Goal: Task Accomplishment & Management: Complete application form

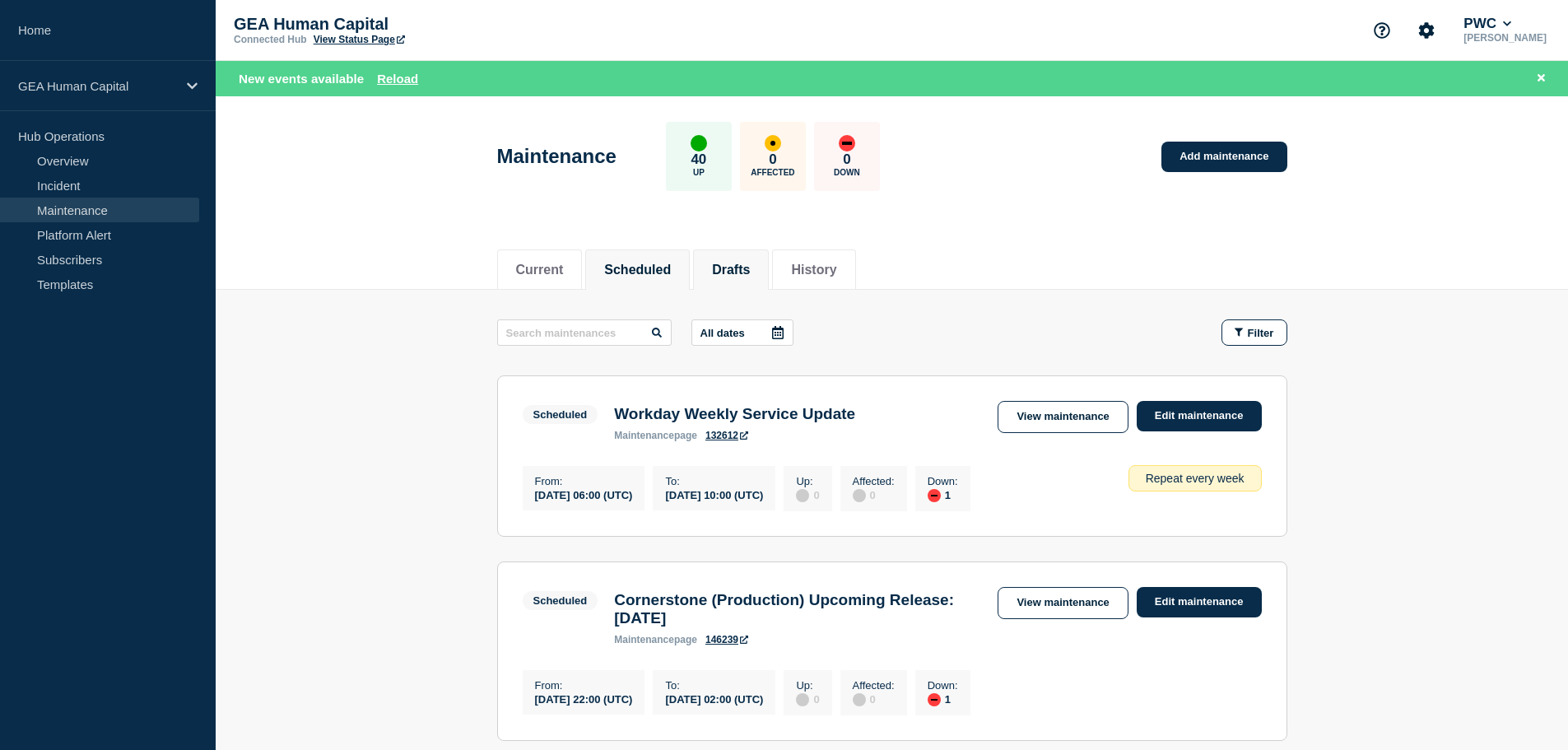
click at [732, 264] on button "Drafts" at bounding box center [730, 269] width 38 height 15
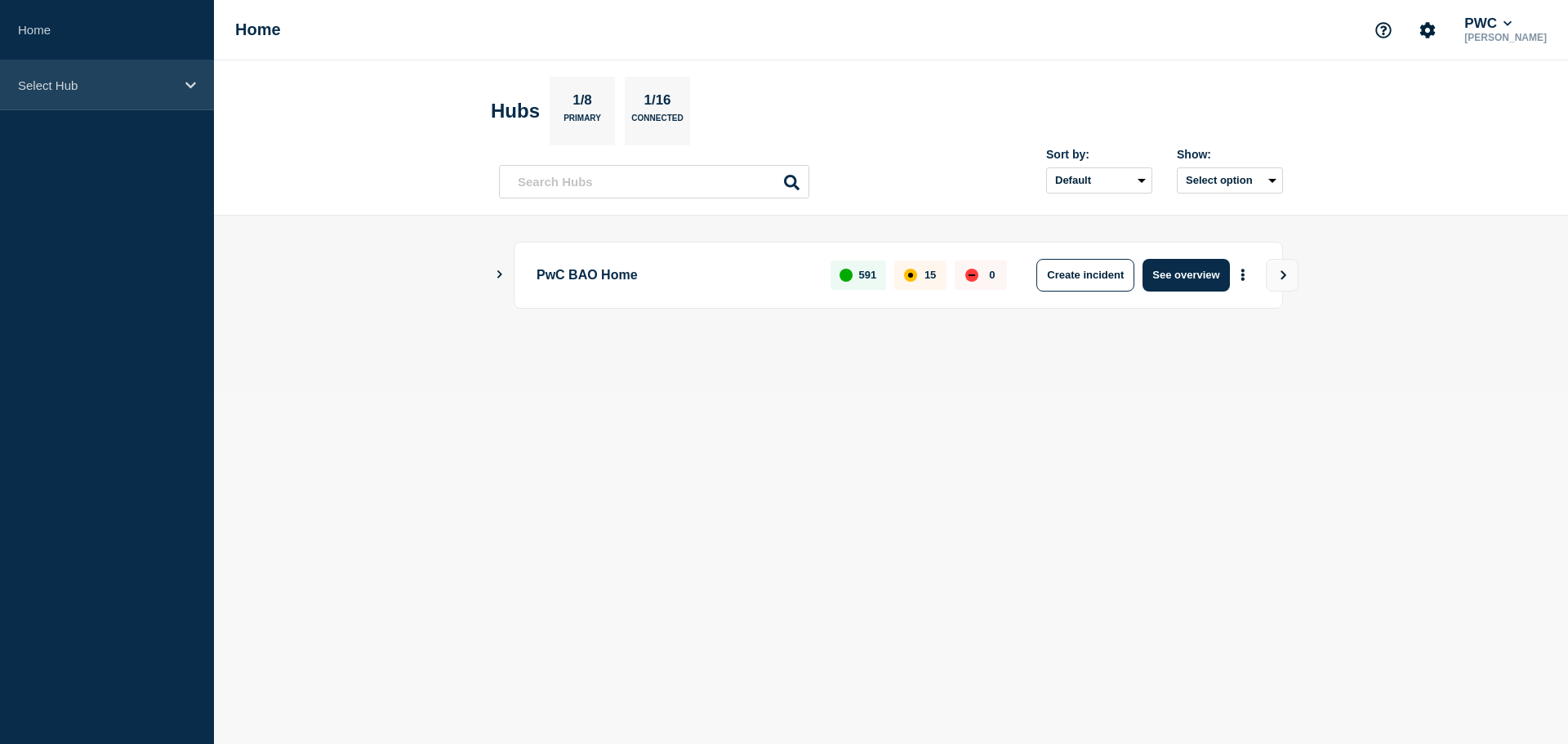
click at [180, 85] on div "Select Hub" at bounding box center [107, 85] width 214 height 50
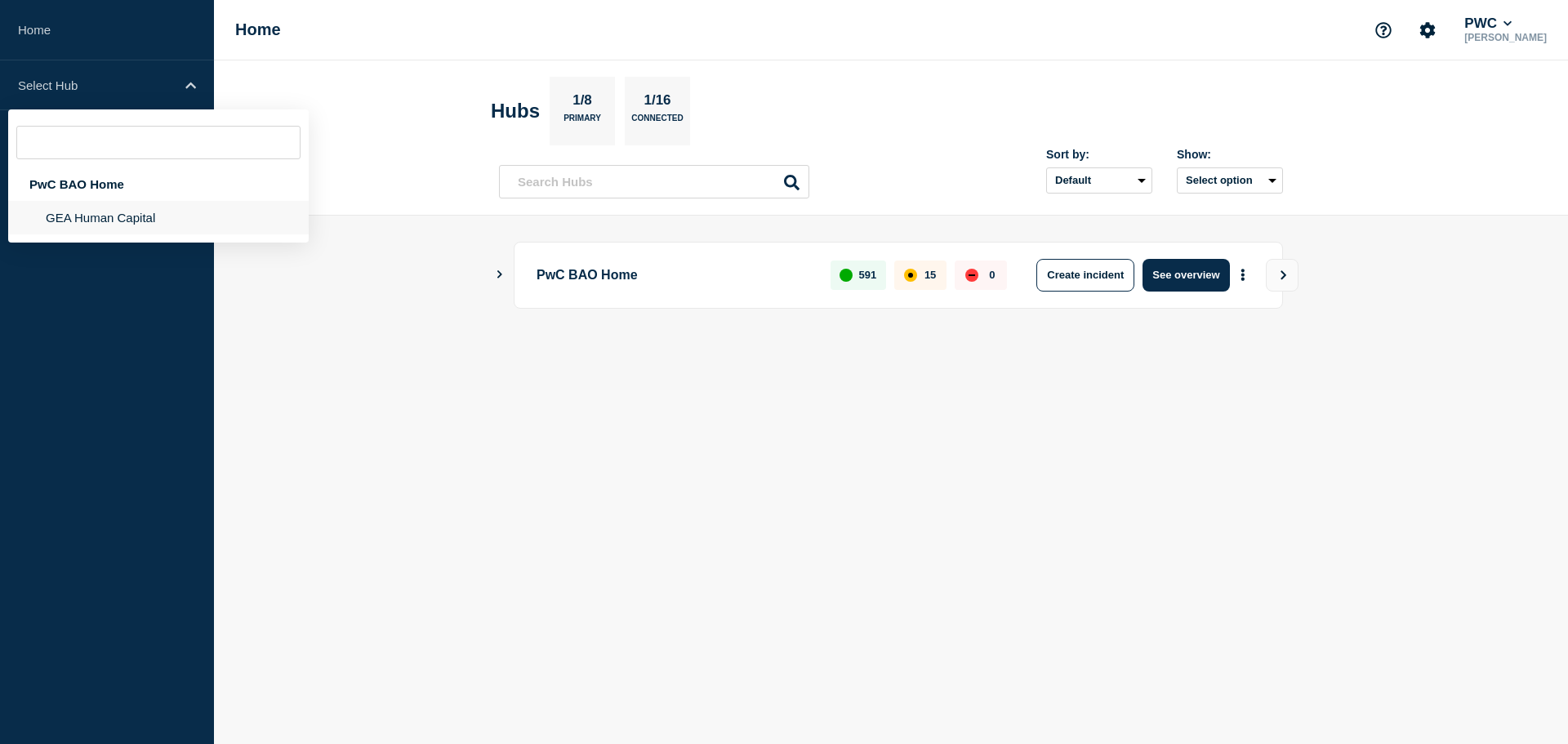
click at [112, 218] on li "GEA Human Capital" at bounding box center [158, 217] width 300 height 33
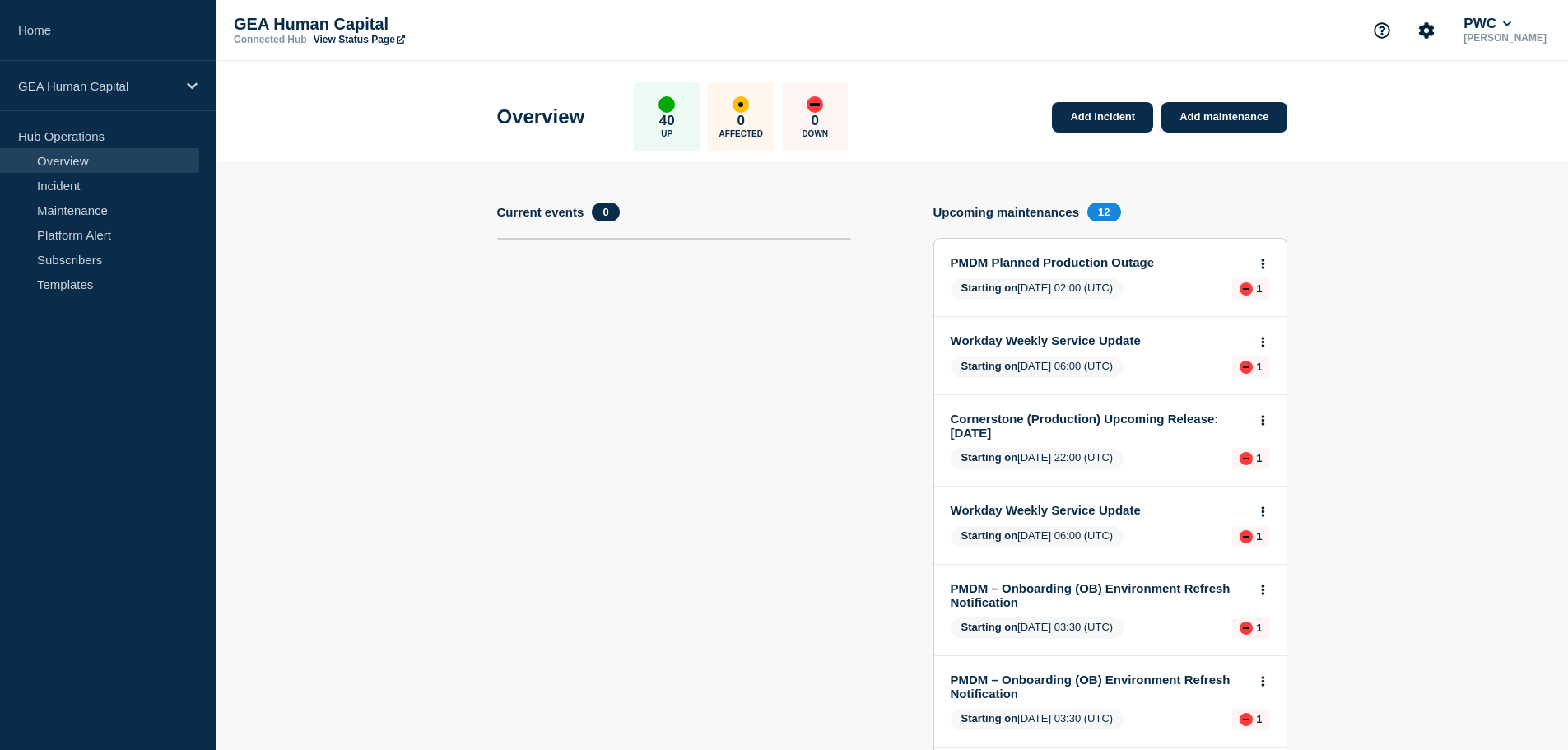
click at [1122, 262] on link "PMDM Planned Production Outage" at bounding box center [1099, 262] width 297 height 14
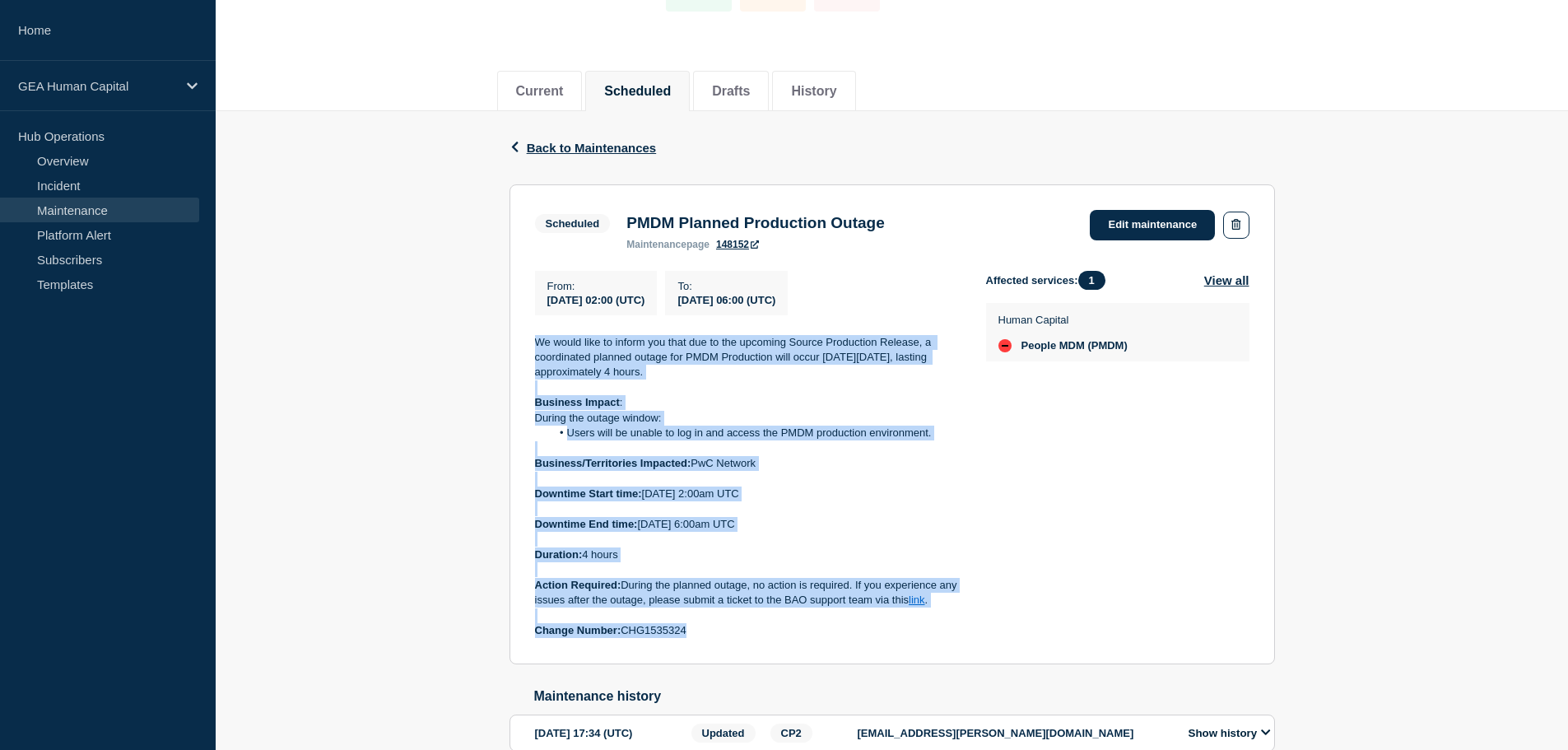
scroll to position [82, 0]
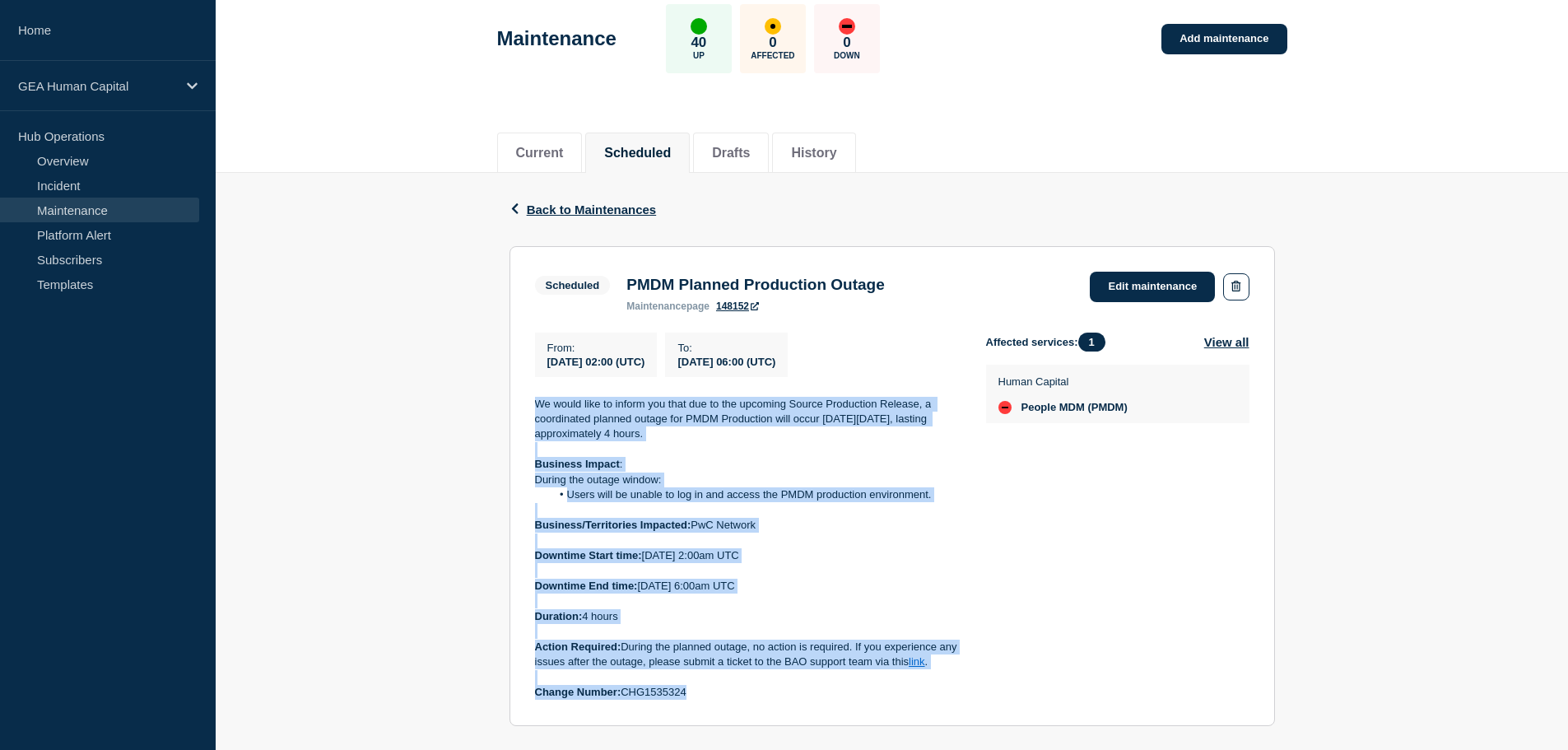
drag, startPoint x: 700, startPoint y: 534, endPoint x: 525, endPoint y: 410, distance: 214.5
click at [525, 410] on section "Scheduled PMDM Planned Production Outage maintenance page 148152 Edit maintenan…" at bounding box center [892, 486] width 766 height 480
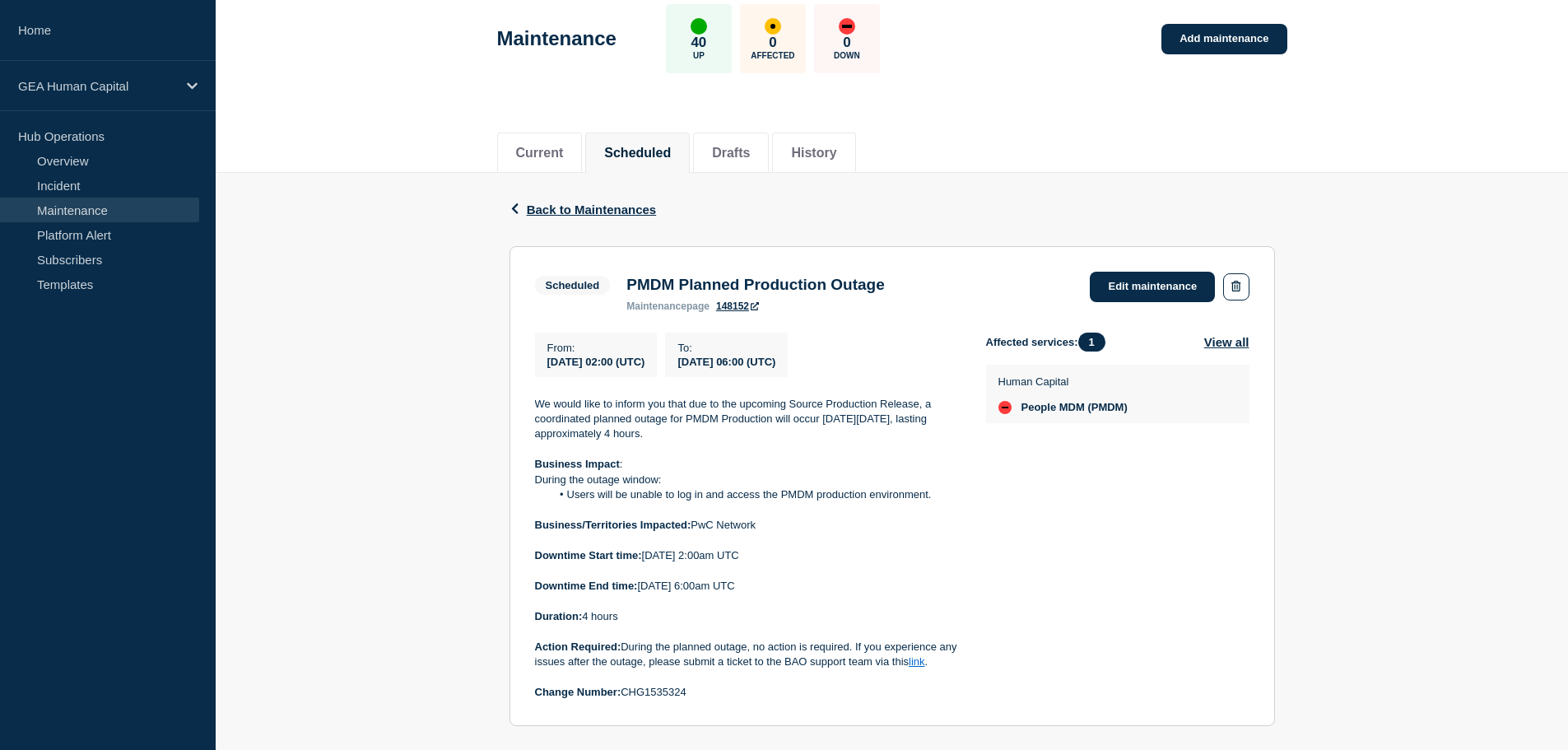
click at [1042, 475] on div "Affected services: 1 View all Human Capital People MDM (PMDM)" at bounding box center [1117, 516] width 263 height 368
click at [64, 231] on link "Platform Alert" at bounding box center [99, 234] width 199 height 25
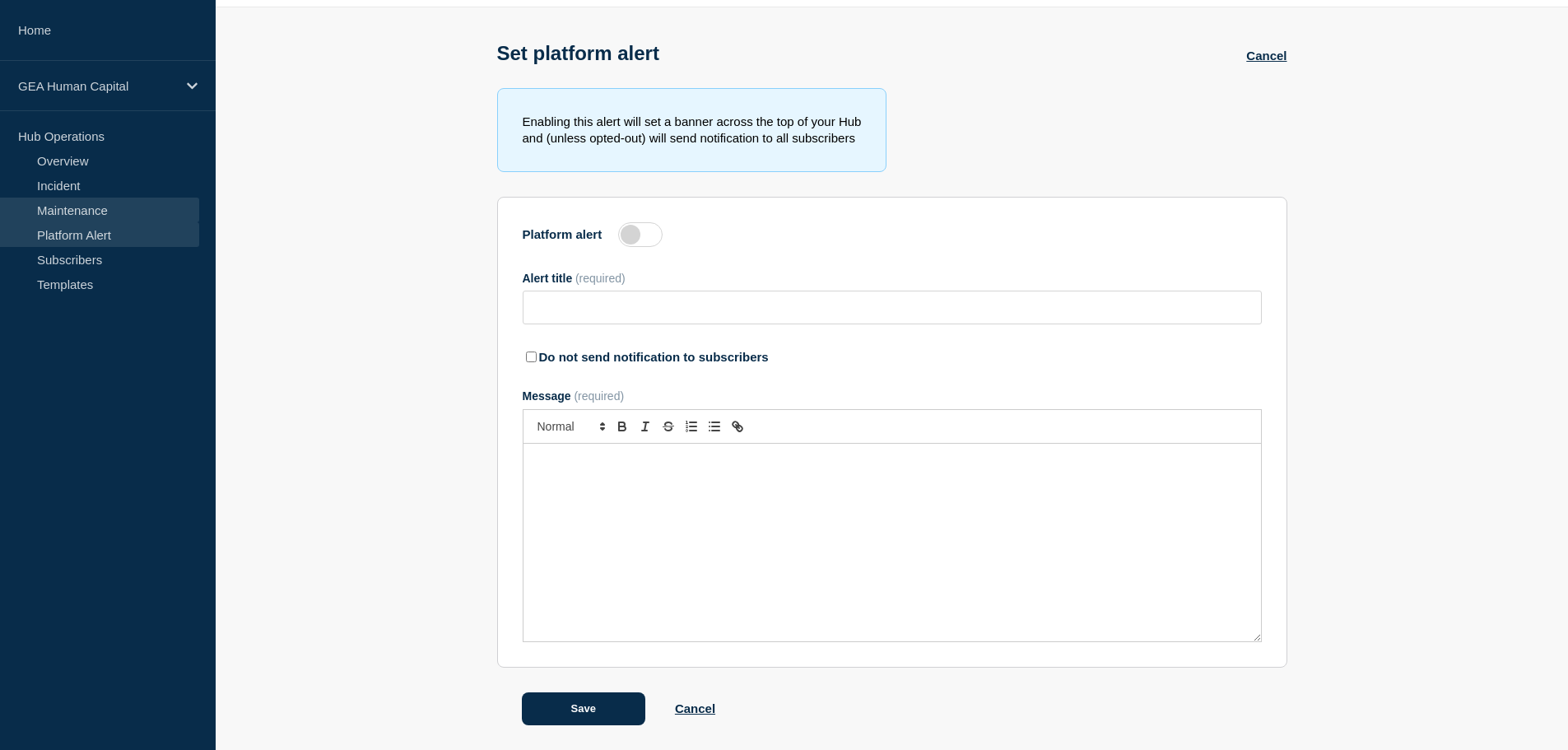
click at [64, 216] on link "Maintenance" at bounding box center [99, 209] width 199 height 25
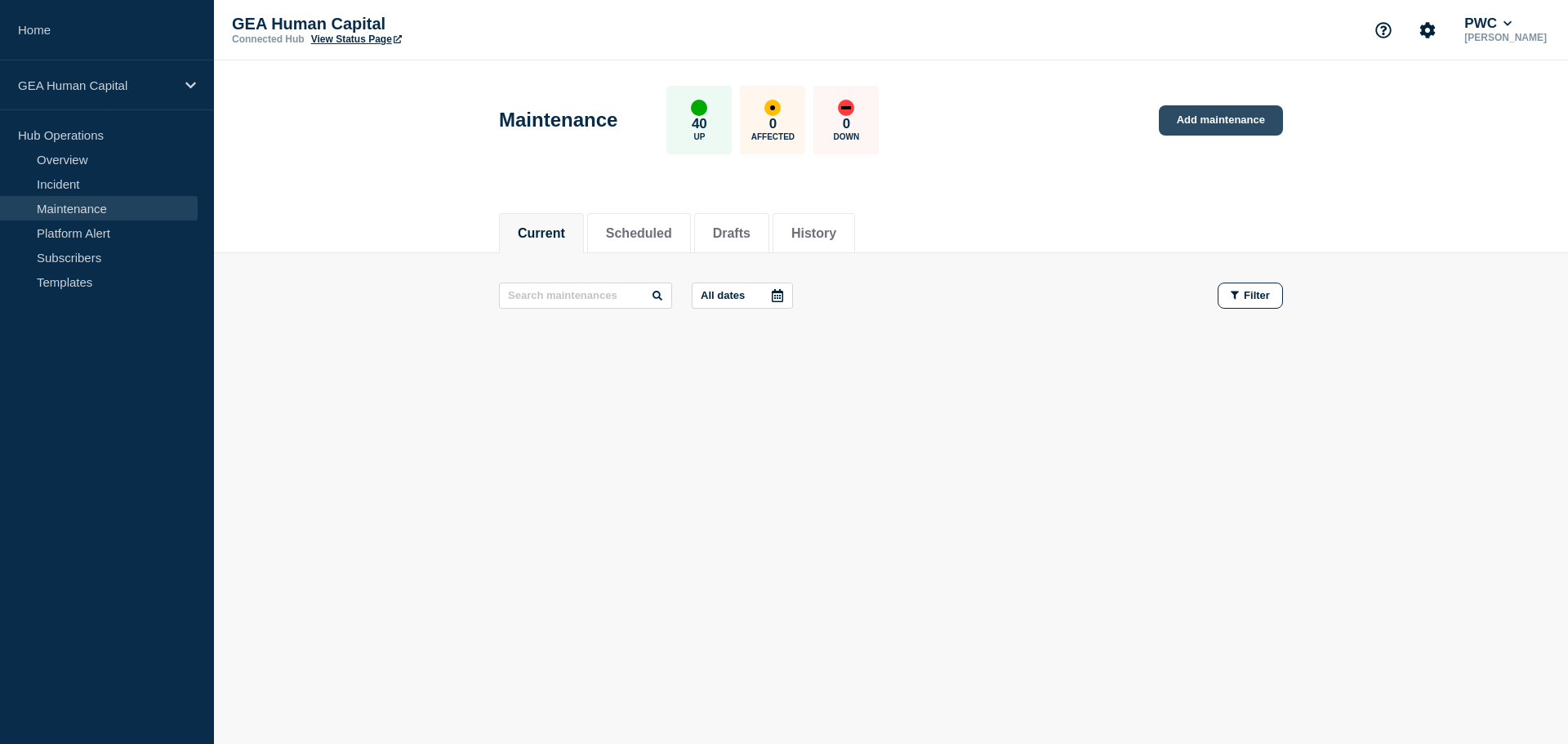
click at [1228, 118] on link "Add maintenance" at bounding box center [1221, 121] width 124 height 31
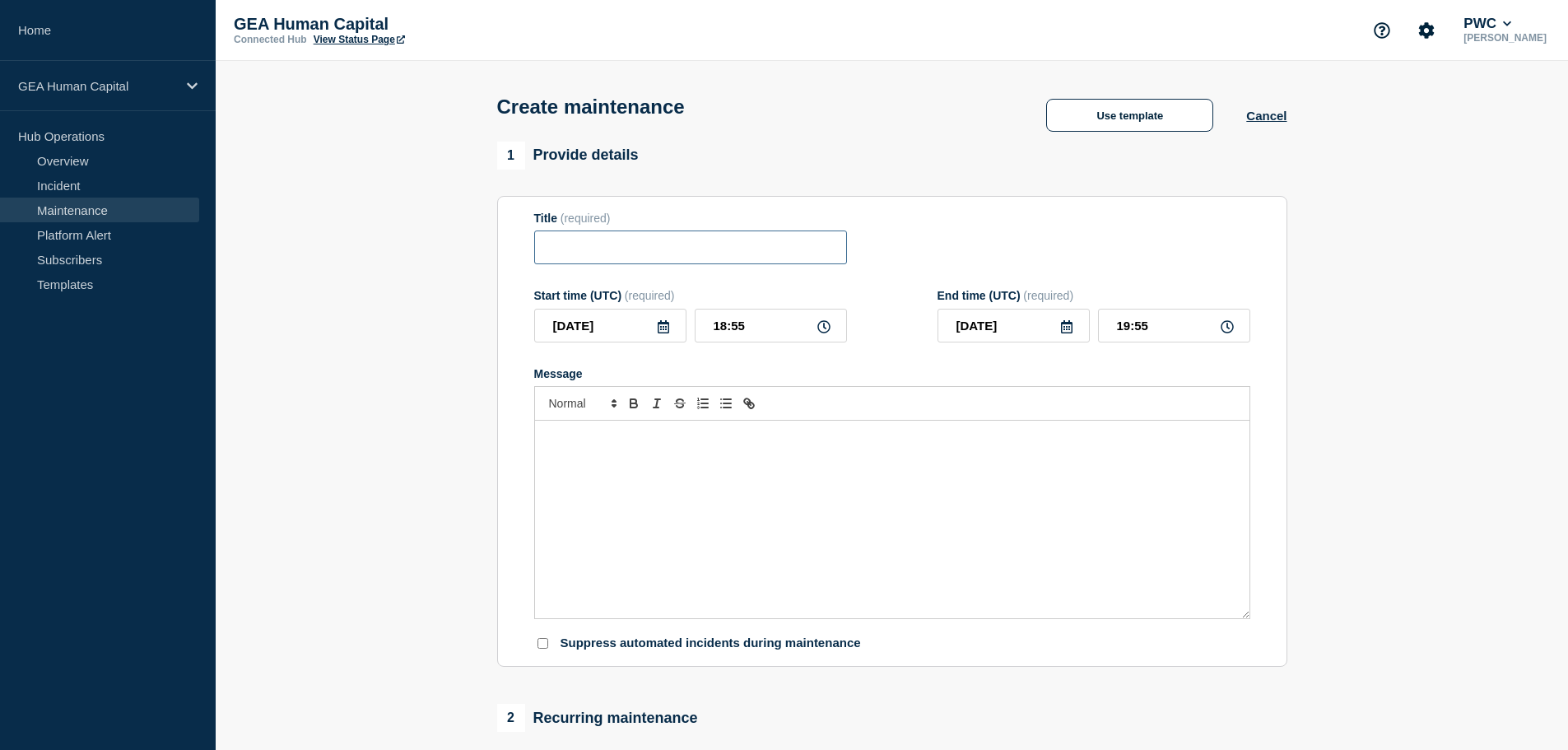
click at [546, 259] on input "Title" at bounding box center [690, 247] width 313 height 33
drag, startPoint x: 611, startPoint y: 245, endPoint x: 443, endPoint y: 244, distance: 168.0
click at [443, 244] on section "1 Provide details Title (required) Cancele Start time (UTC) (required) 2025-10-…" at bounding box center [892, 712] width 1352 height 1142
type input "C"
type input "Upcoming PMDM Production Outage Canceled"
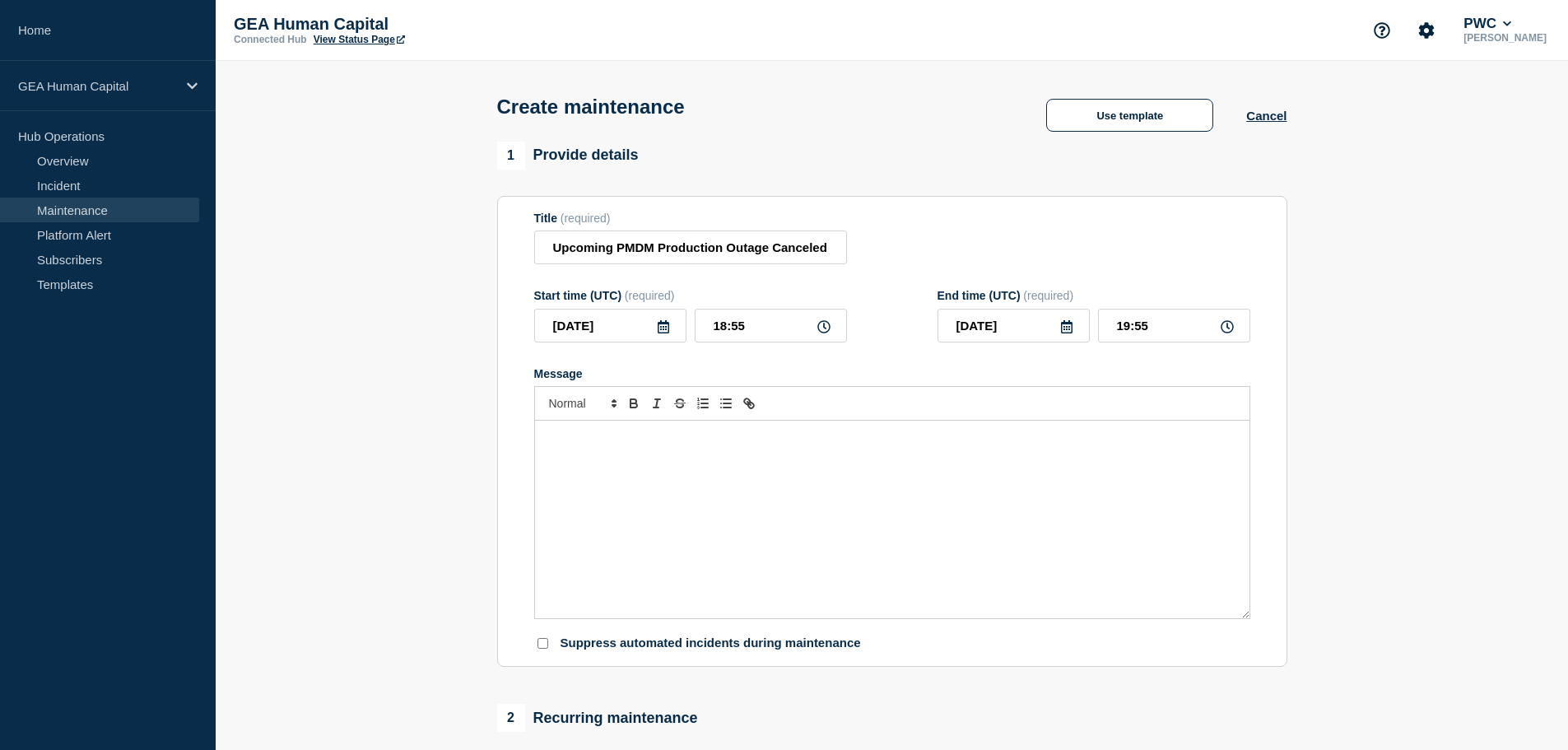
click at [604, 452] on div "Message" at bounding box center [892, 519] width 714 height 197
click at [596, 445] on p "Message" at bounding box center [892, 437] width 689 height 15
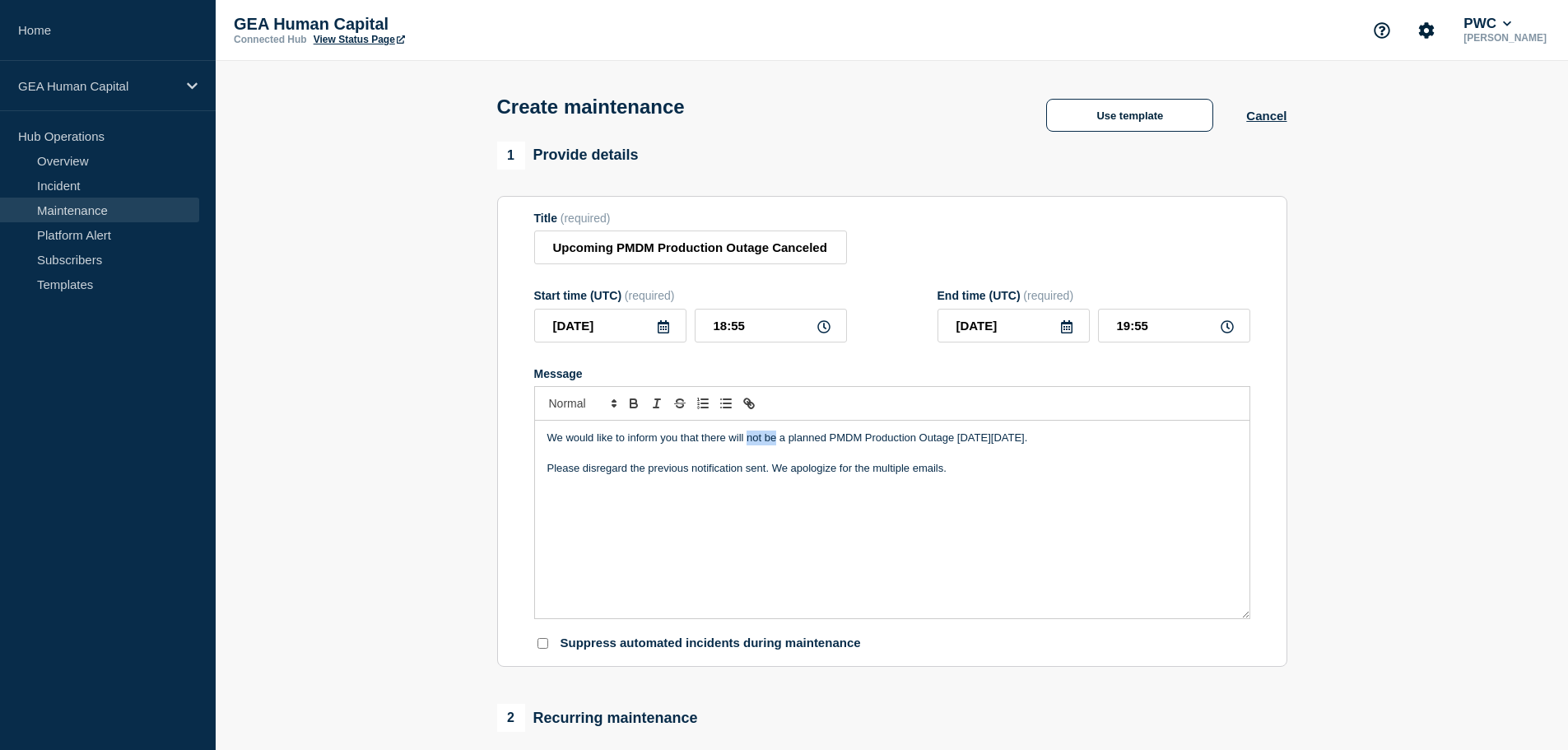
drag, startPoint x: 777, startPoint y: 441, endPoint x: 748, endPoint y: 440, distance: 29.0
click at [748, 440] on p "We would like to inform you that there will not be a planned PMDM Production Ou…" at bounding box center [892, 437] width 689 height 15
drag, startPoint x: 916, startPoint y: 471, endPoint x: 472, endPoint y: 418, distance: 447.2
click at [472, 418] on section "1 Provide details Title (required) Upcoming PMDM Production Outage Canceled Sta…" at bounding box center [892, 712] width 1352 height 1142
copy div "We would like to inform you that there will no longer be a planned PMDM Product…"
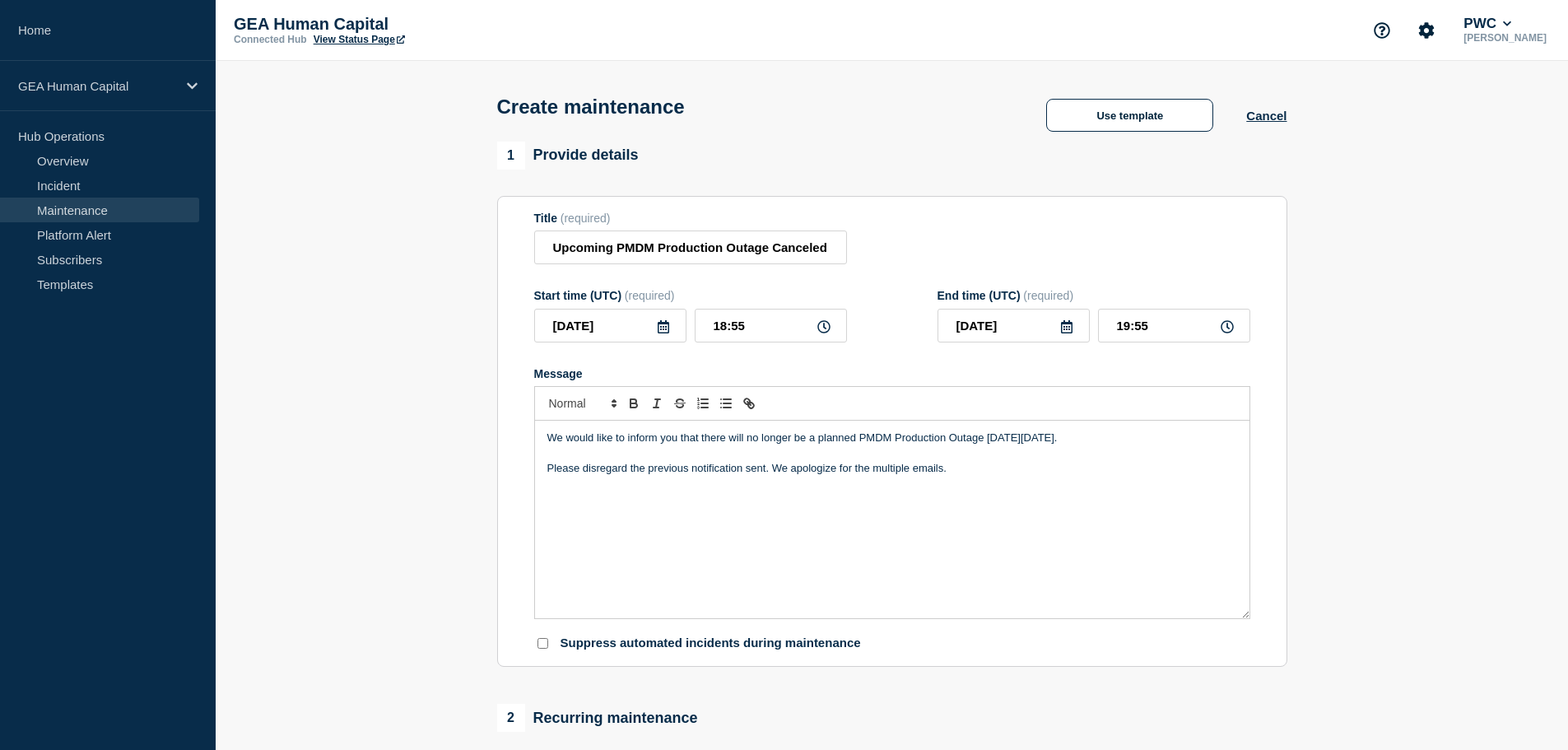
click at [984, 527] on div "We would like to inform you that there will no longer be a planned PMDM Product…" at bounding box center [892, 519] width 714 height 197
click at [982, 583] on div "We would like to inform you that there will no longer be a planned PMDM Product…" at bounding box center [892, 519] width 714 height 197
drag, startPoint x: 958, startPoint y: 471, endPoint x: 463, endPoint y: 405, distance: 499.4
click at [463, 405] on section "1 Provide details Title (required) Upcoming PMDM Production Outage Canceled Sta…" at bounding box center [892, 712] width 1352 height 1142
click at [556, 439] on p "Message" at bounding box center [892, 437] width 689 height 15
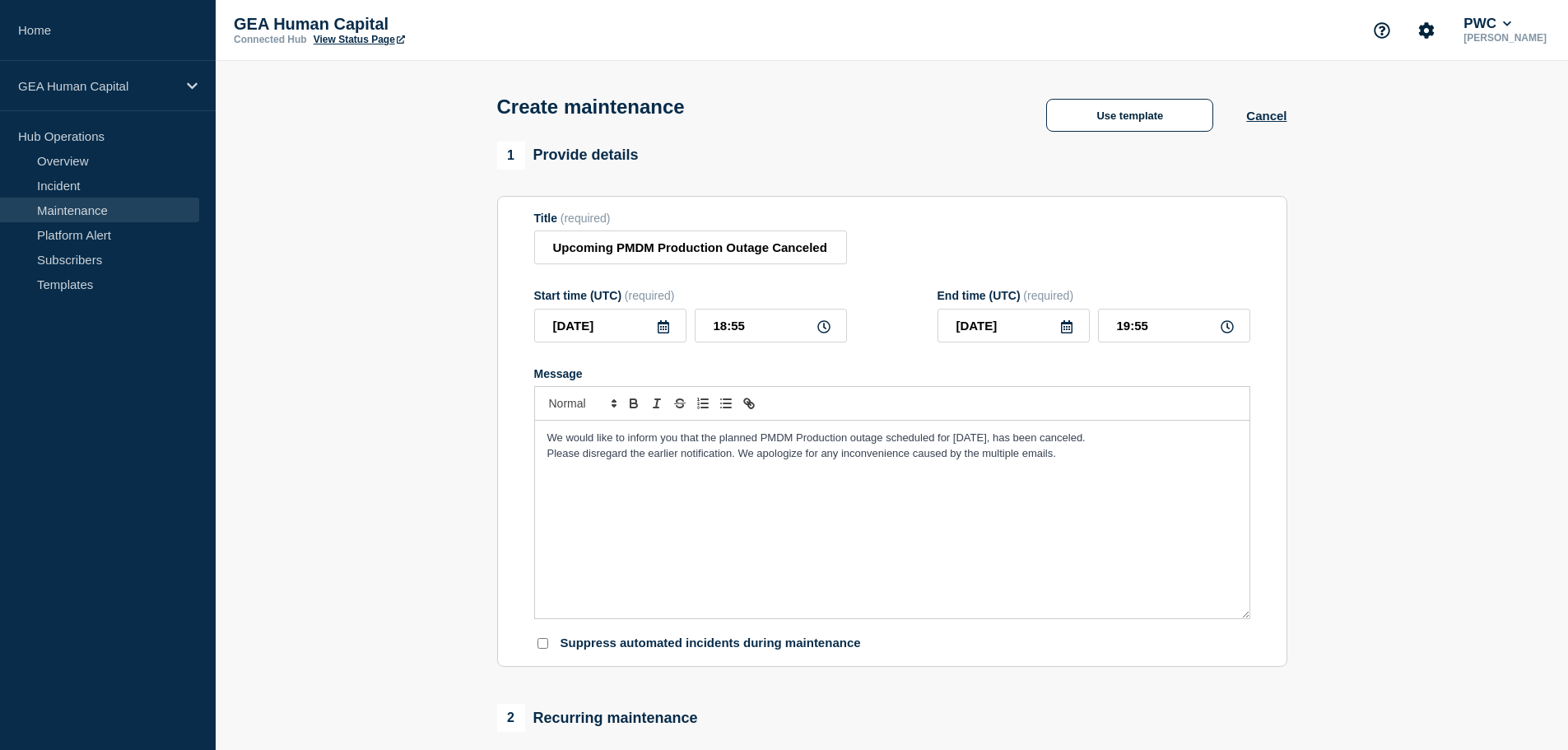
click at [545, 458] on div "We would like to inform you that the planned PMDM Production outage scheduled f…" at bounding box center [892, 519] width 714 height 197
drag, startPoint x: 614, startPoint y: 249, endPoint x: 477, endPoint y: 247, distance: 137.0
click at [477, 247] on section "1 Provide details Title (required) Upcoming PMDM Production Outage Canceled Sta…" at bounding box center [892, 712] width 1352 height 1142
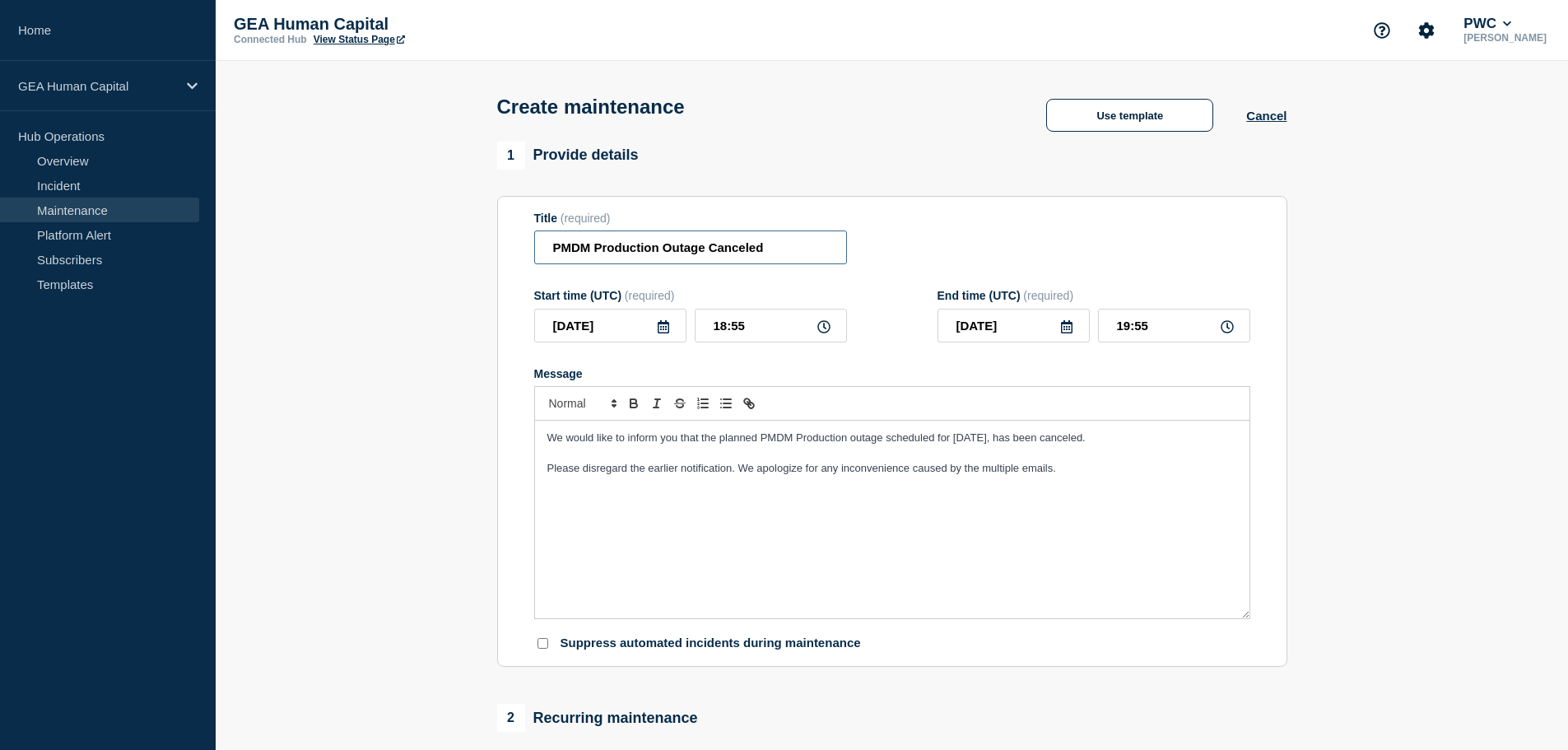
type input "PMDM Production Outage Canceled"
click at [753, 562] on div "We would like to inform you that the planned PMDM Production outage scheduled f…" at bounding box center [892, 519] width 714 height 197
click at [658, 331] on icon at bounding box center [663, 326] width 11 height 13
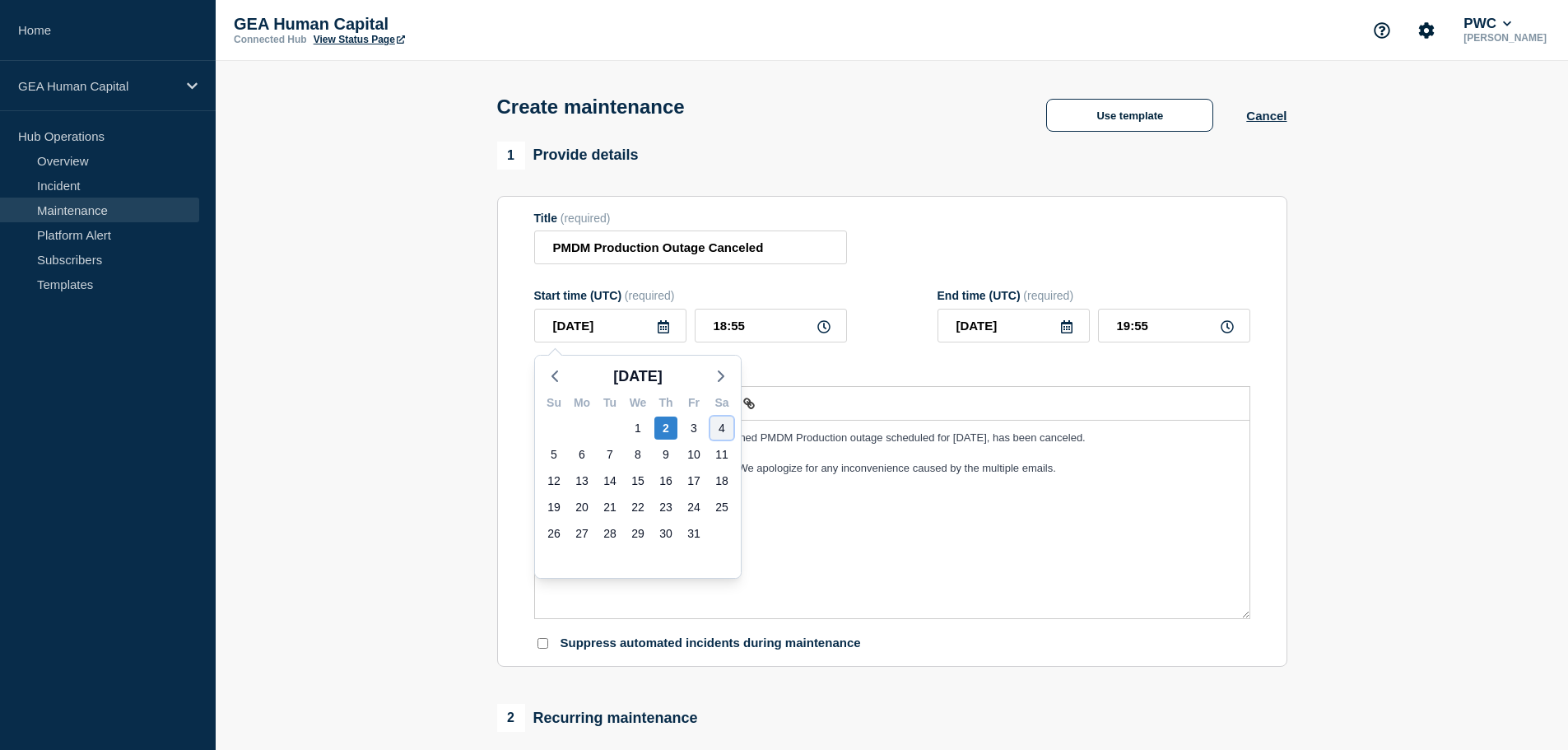
click at [723, 431] on div "4" at bounding box center [721, 428] width 23 height 23
type input "2025-10-04"
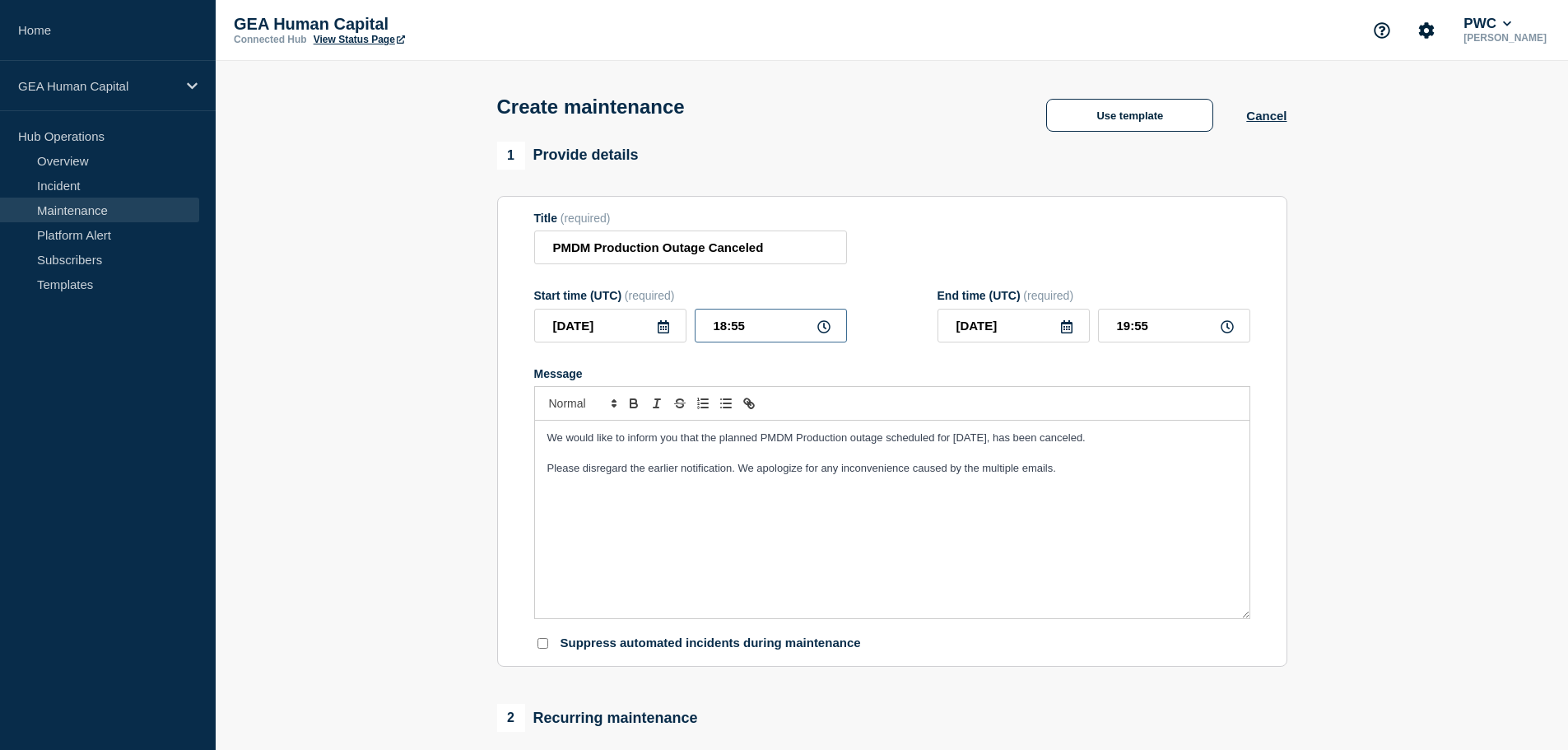
drag, startPoint x: 744, startPoint y: 332, endPoint x: 703, endPoint y: 322, distance: 42.2
click at [703, 322] on input "18:55" at bounding box center [771, 325] width 153 height 33
type input "02:00"
drag, startPoint x: 1164, startPoint y: 327, endPoint x: 1087, endPoint y: 322, distance: 77.2
click at [1087, 322] on div "2025-10-04 03:00" at bounding box center [1093, 325] width 313 height 33
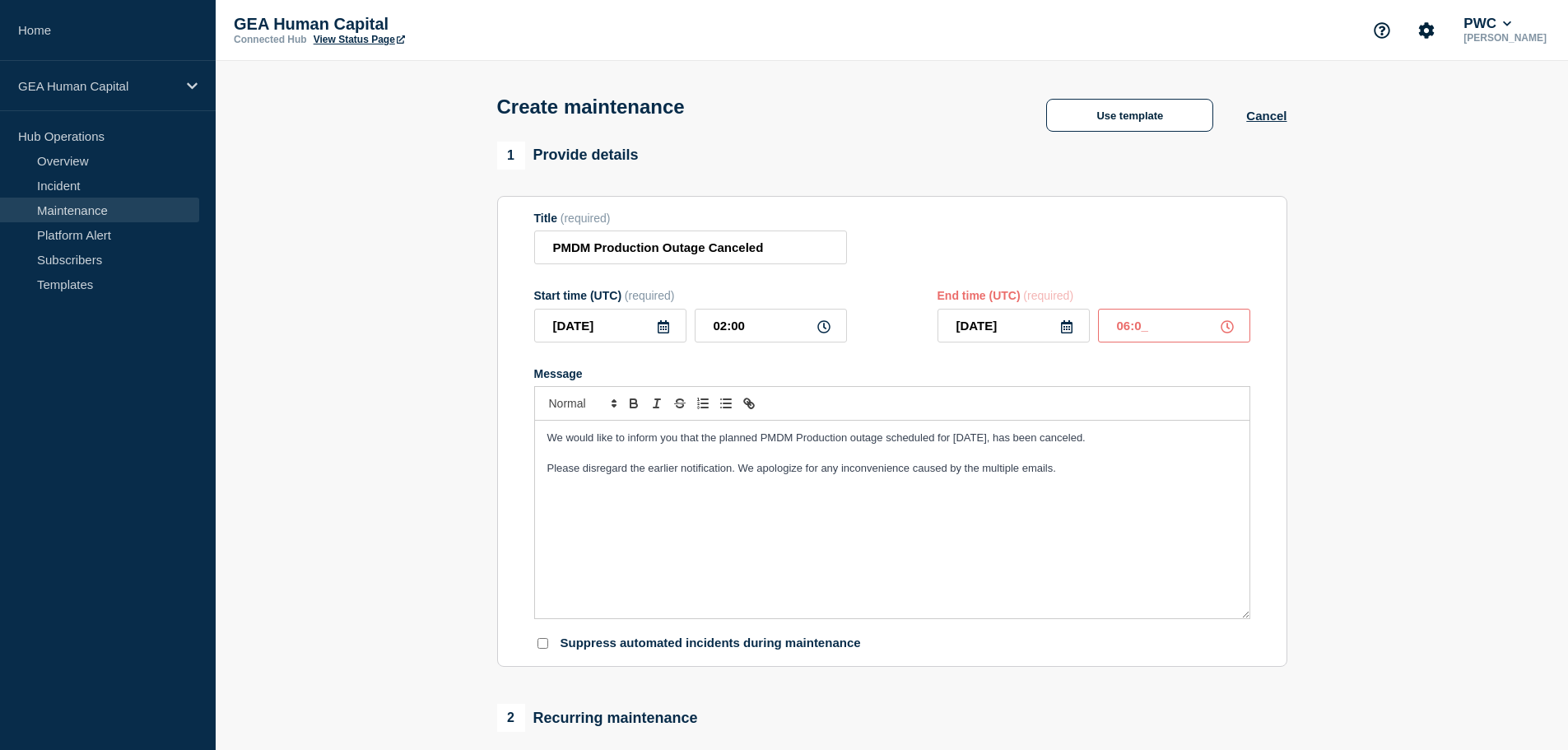
type input "06:00"
click at [1171, 255] on div "Title (required) PMDM Production Outage Canceled" at bounding box center [892, 238] width 716 height 53
click at [709, 249] on input "PMDM Production Outage Canceled" at bounding box center [690, 247] width 313 height 33
click at [594, 248] on input "PMDM Production Outage Canceled" at bounding box center [690, 247] width 313 height 33
type input "PMDM - Planned Production Outage Canceled"
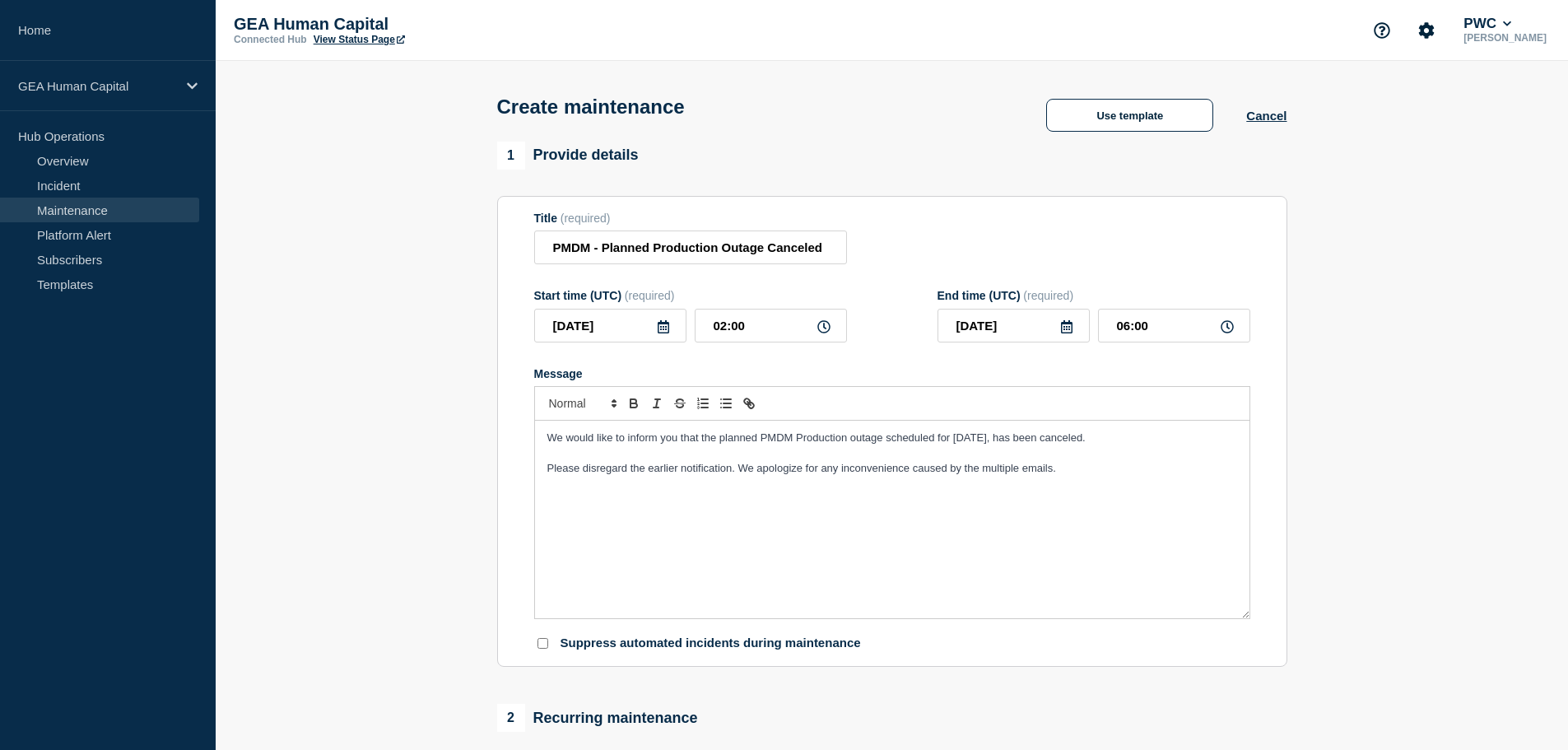
click at [1409, 199] on section "1 Provide details Title (required) PMDM - Planned Production Outage Canceled St…" at bounding box center [892, 712] width 1352 height 1142
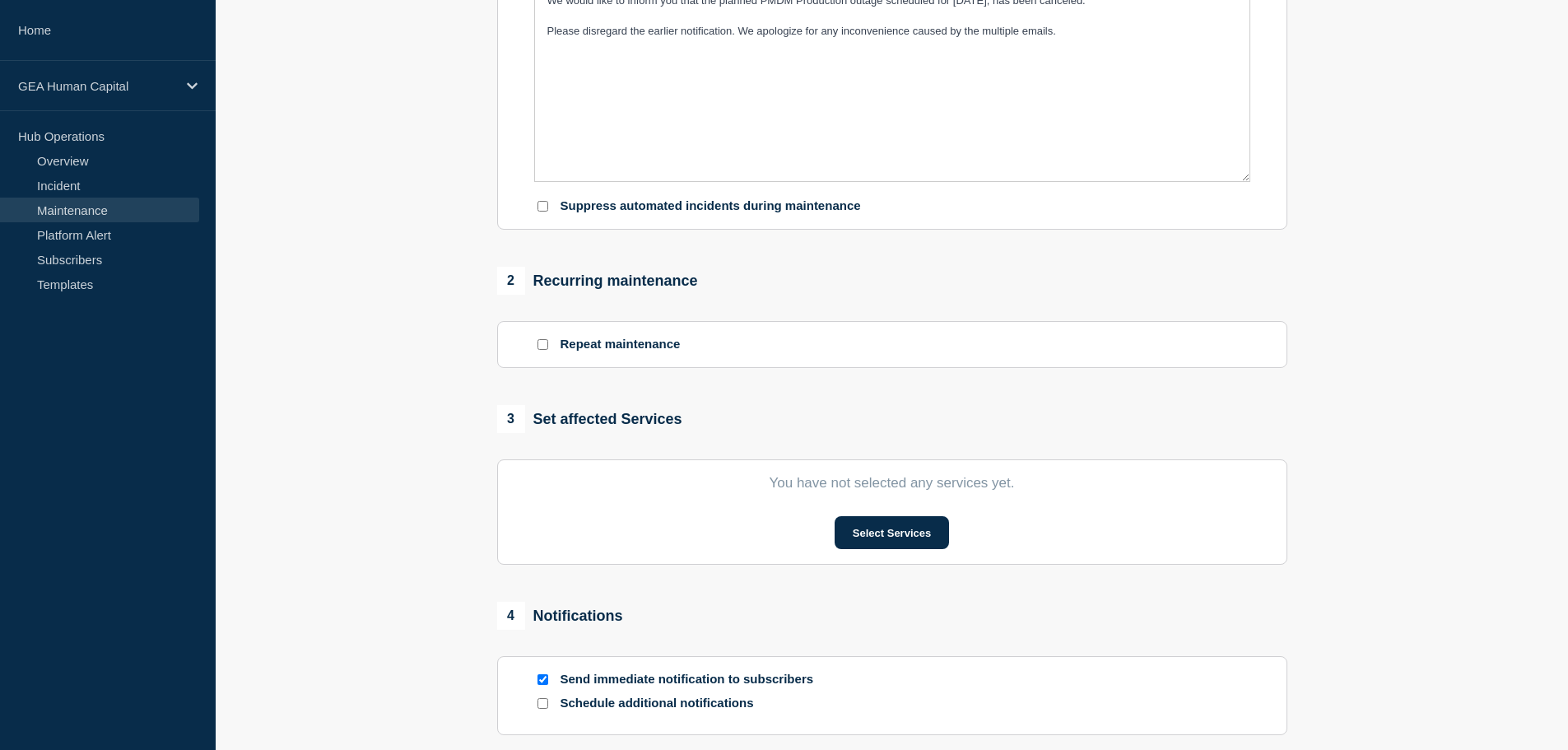
scroll to position [494, 0]
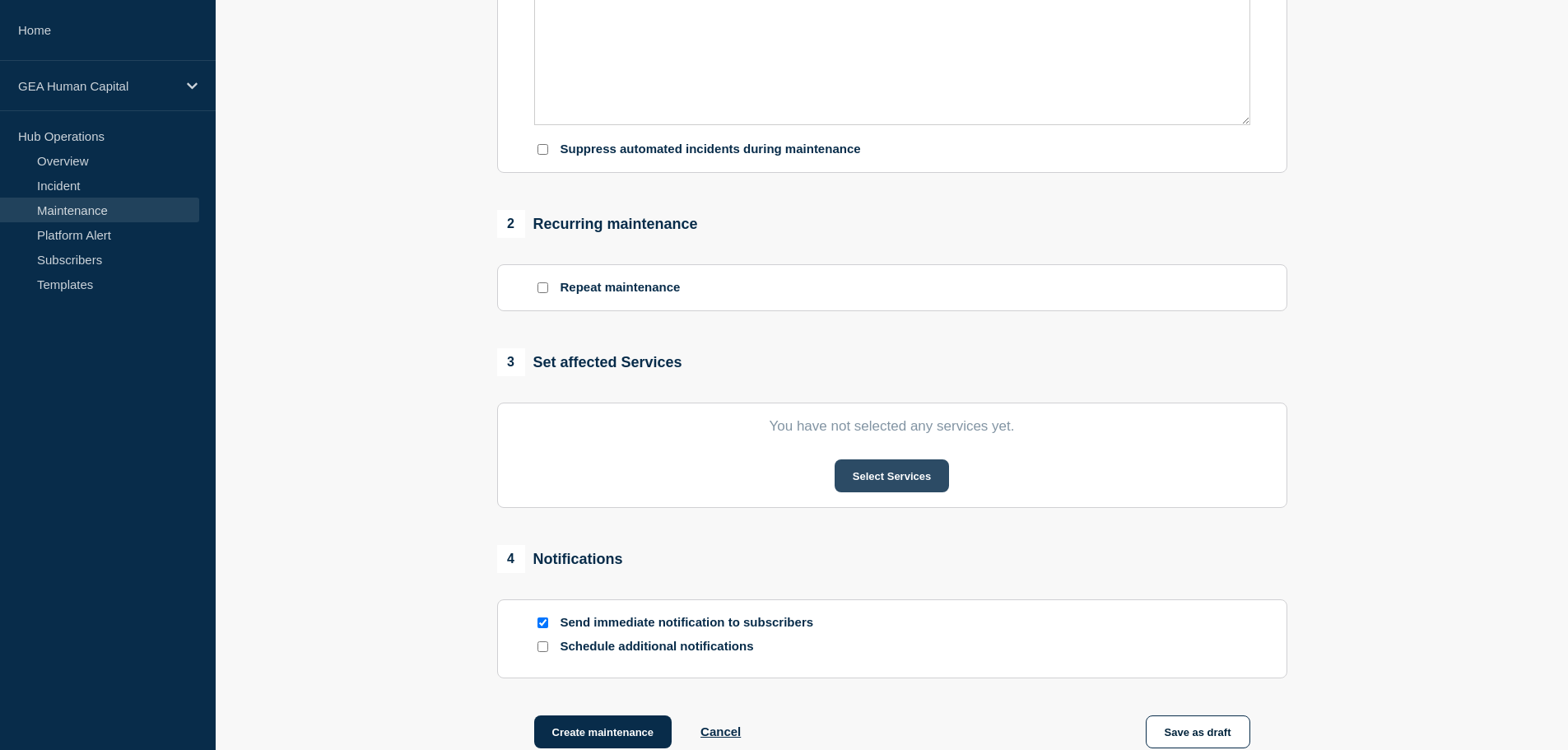
click at [901, 479] on button "Select Services" at bounding box center [891, 476] width 114 height 33
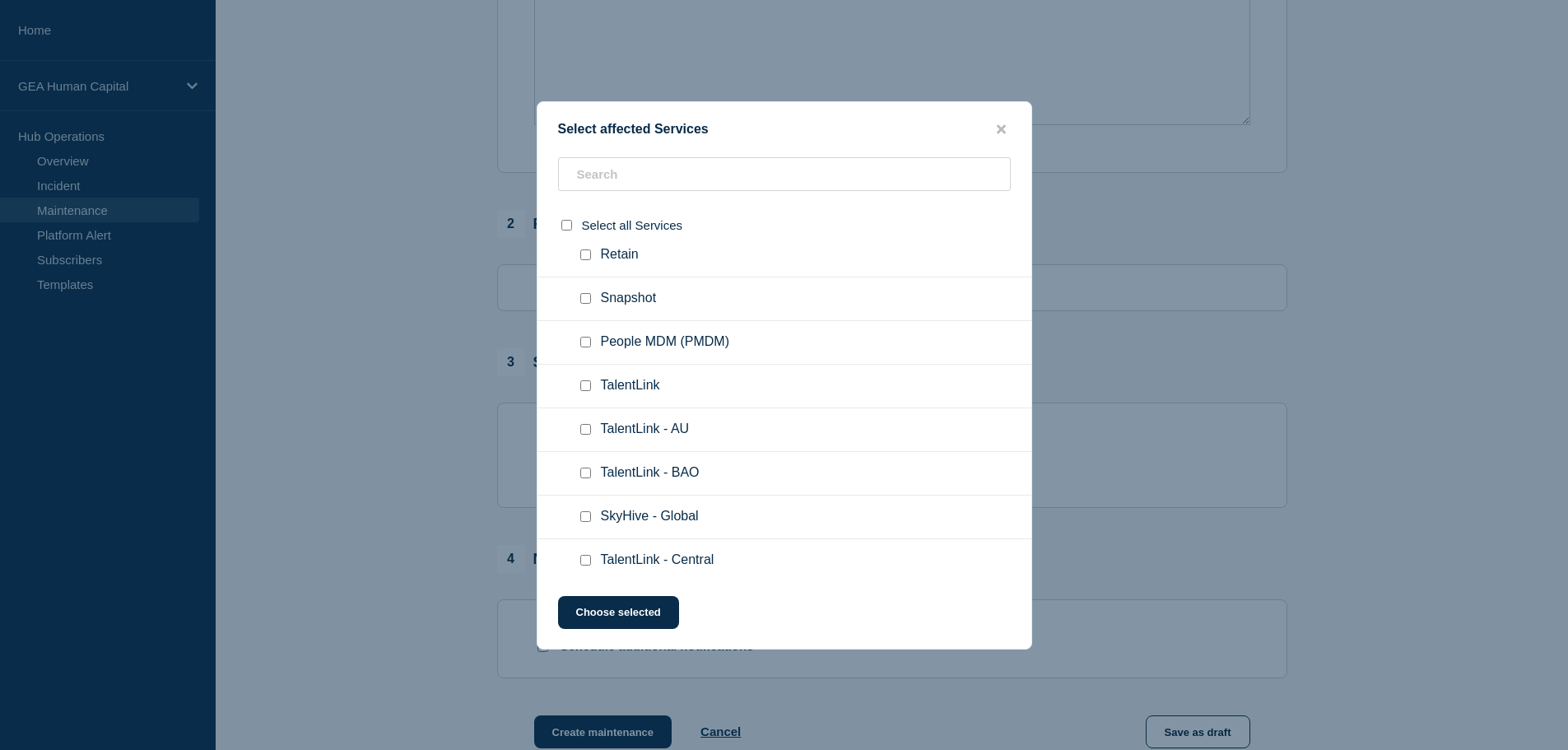
scroll to position [759, 0]
click at [587, 340] on input "People MDM (PMDM) checkbox" at bounding box center [586, 337] width 10 height 10
checkbox input "true"
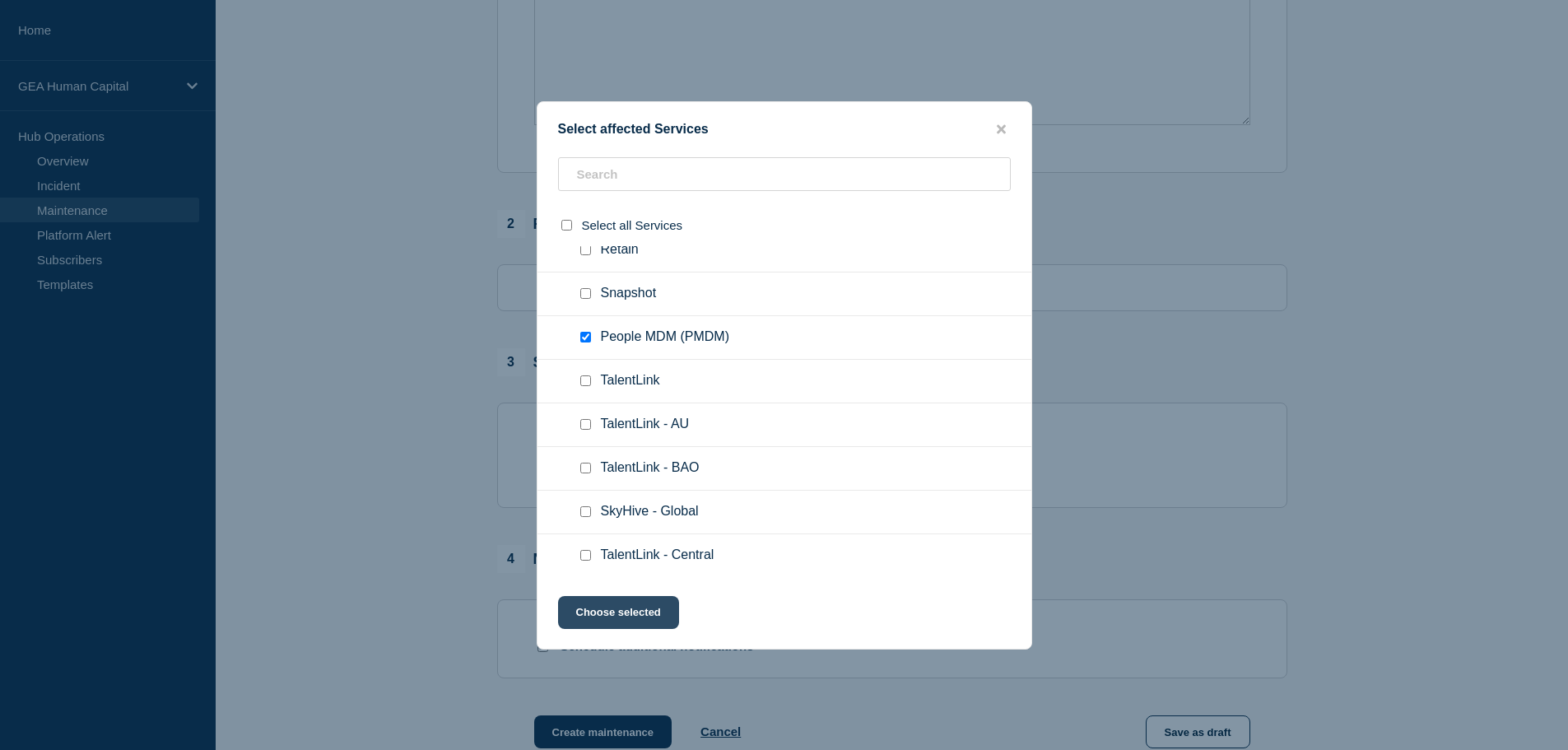
click at [607, 615] on button "Choose selected" at bounding box center [618, 612] width 121 height 33
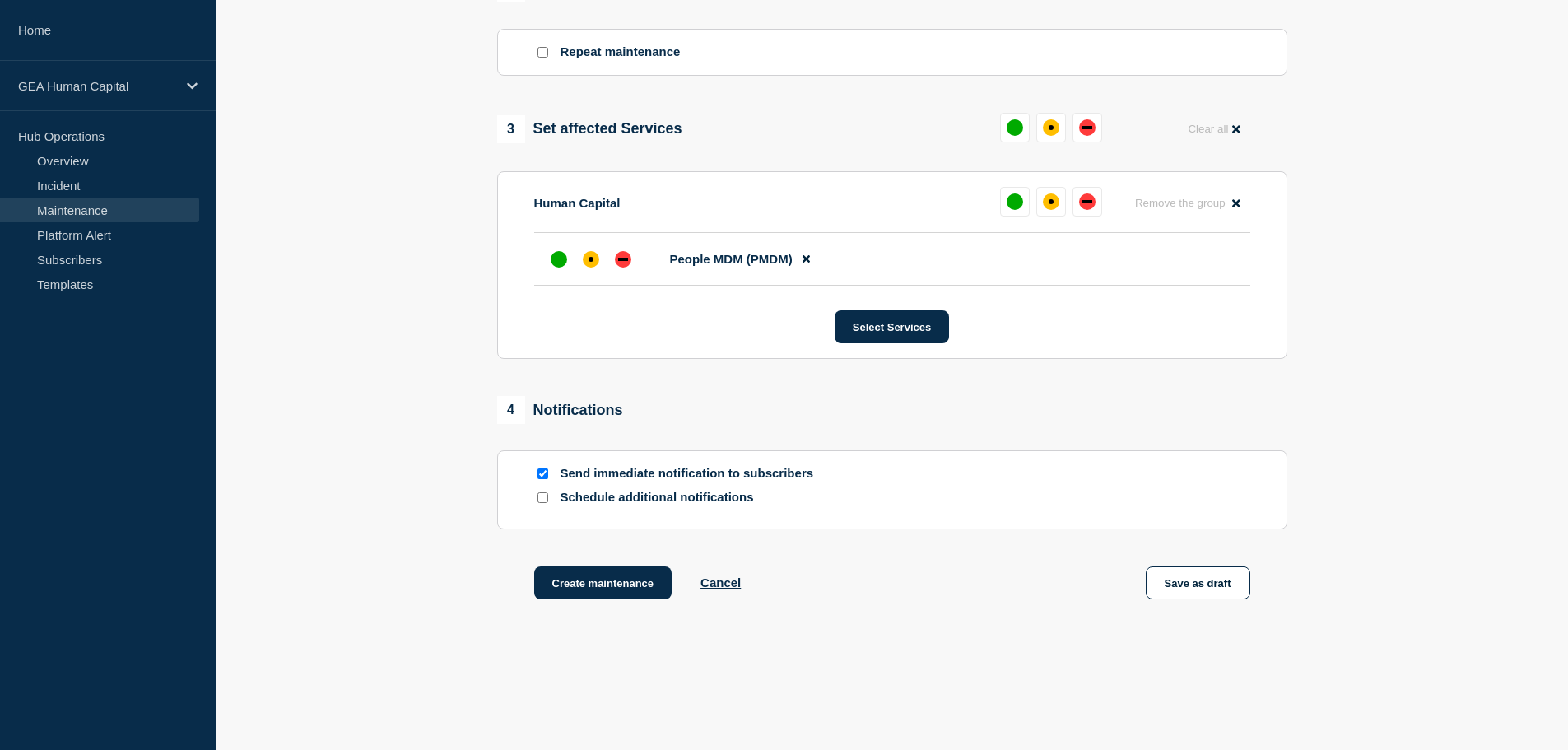
scroll to position [741, 0]
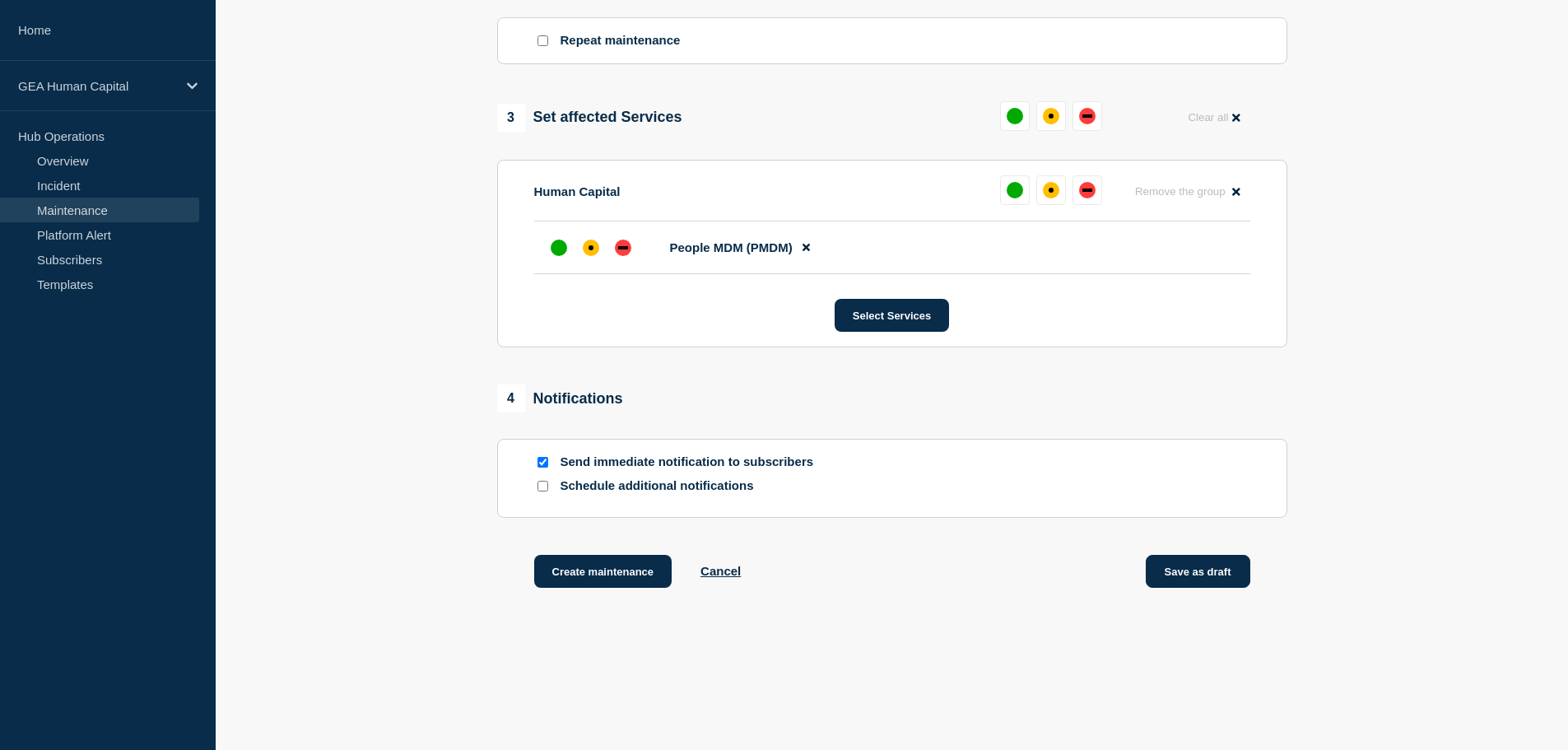
click at [1193, 567] on button "Save as draft" at bounding box center [1198, 571] width 105 height 33
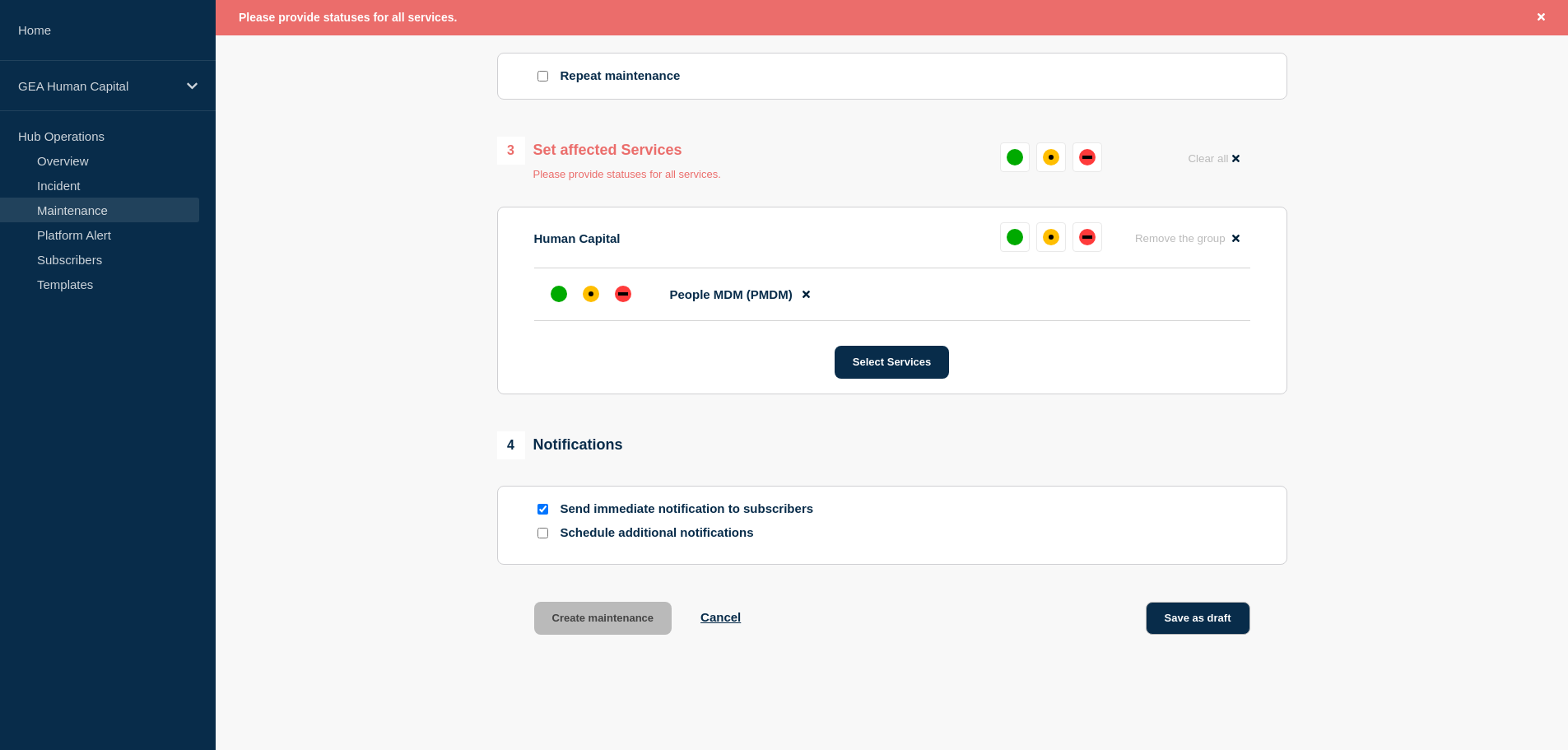
scroll to position [776, 0]
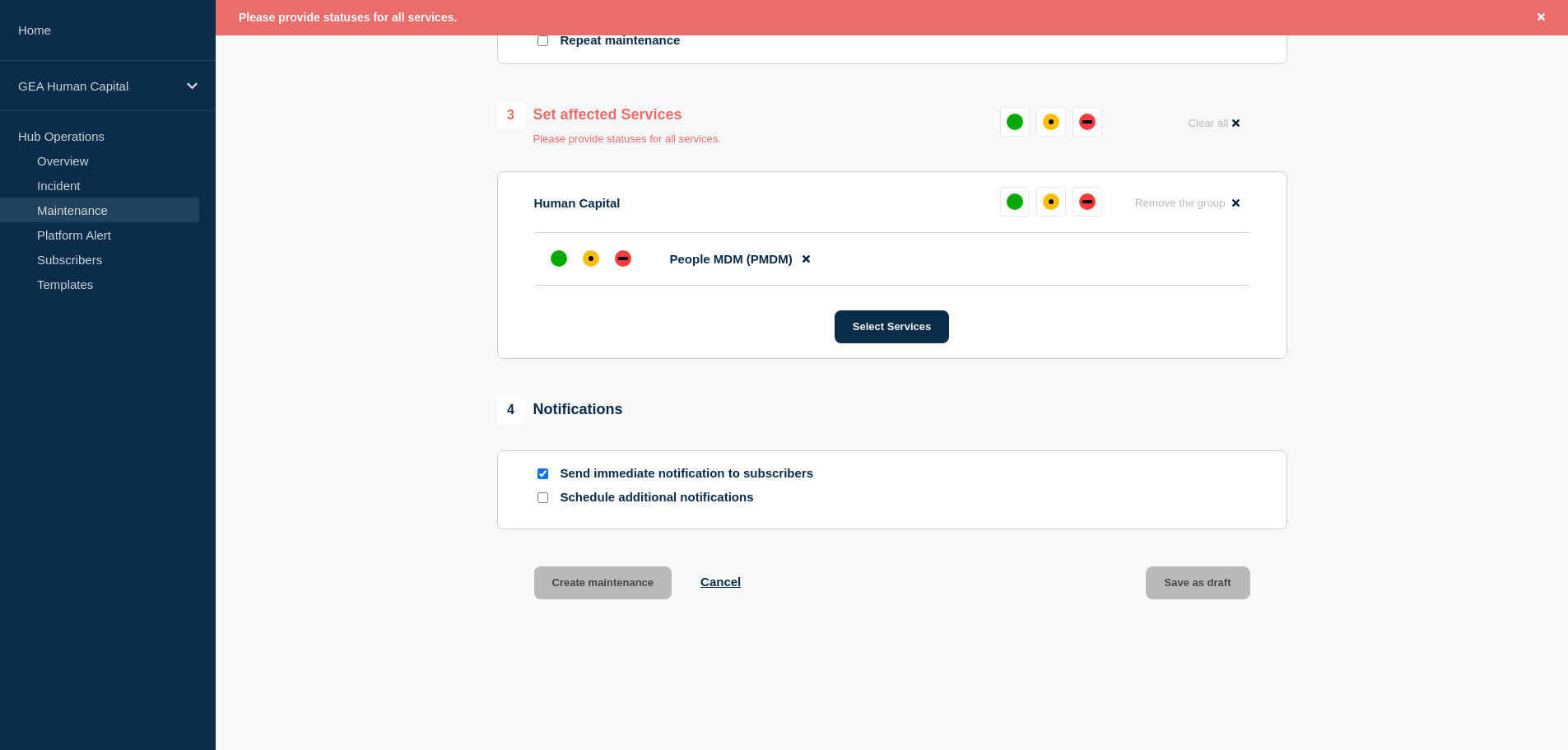
click at [1361, 366] on section "1 Provide details Title (required) PMDM - Planned Production Outage Canceled St…" at bounding box center [892, 20] width 1352 height 1240
click at [559, 259] on div "up" at bounding box center [558, 258] width 16 height 16
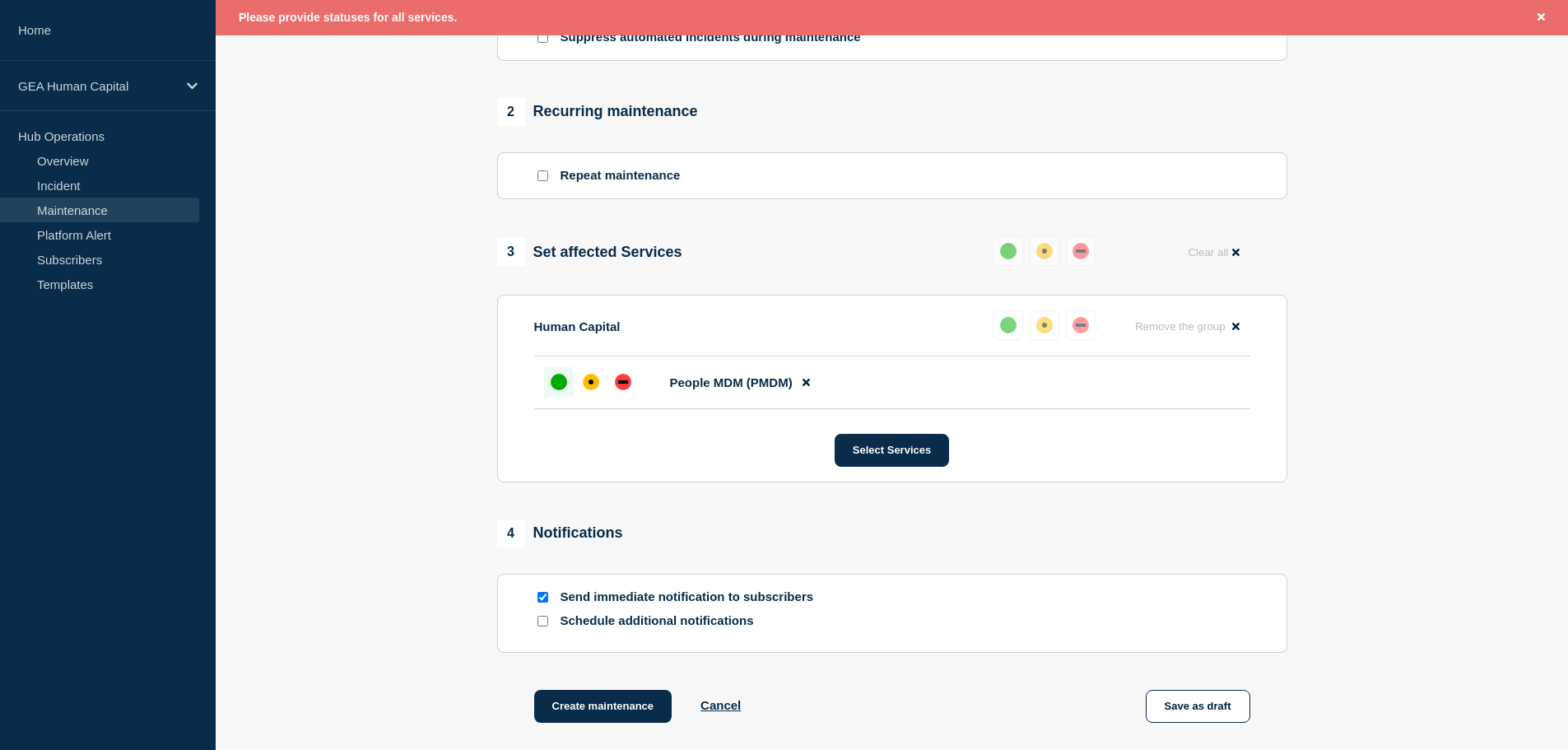
scroll to position [800, 0]
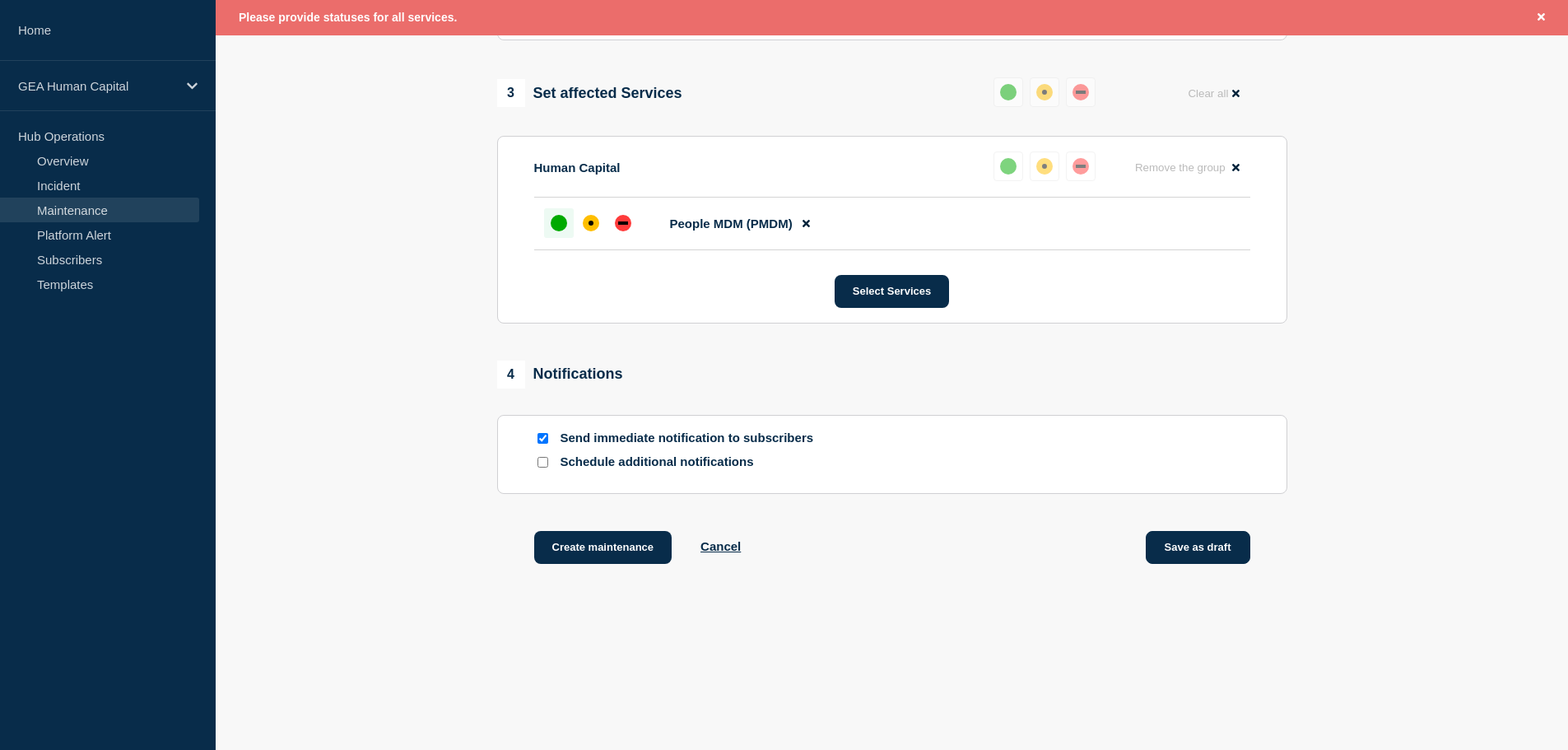
click at [1232, 541] on button "Save as draft" at bounding box center [1198, 547] width 105 height 33
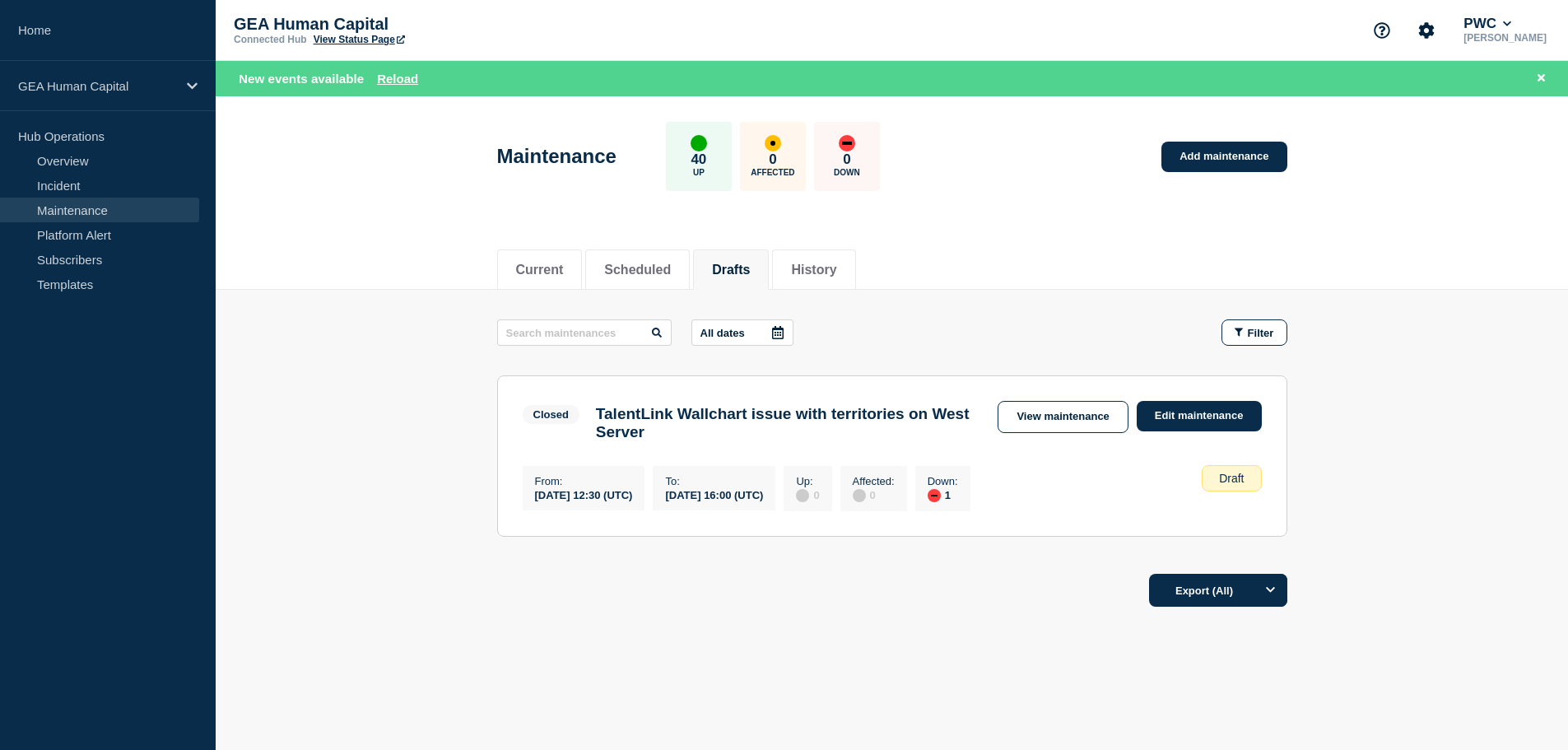
click at [1389, 453] on main "All dates Filter Closed 1 Down TalentLink Wallchart issue with territories on W…" at bounding box center [892, 425] width 1352 height 272
click at [750, 262] on button "Drafts" at bounding box center [730, 269] width 38 height 15
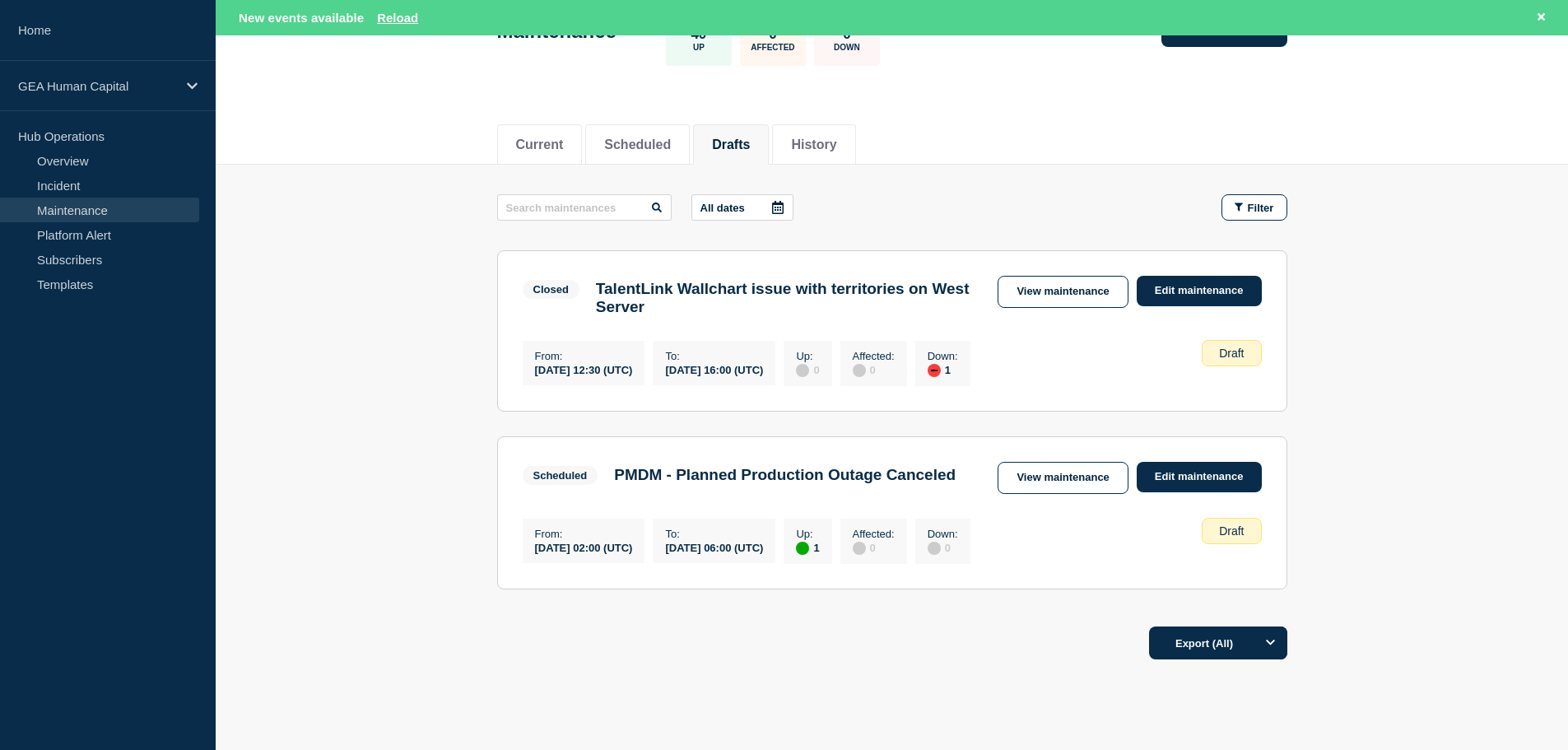
scroll to position [165, 0]
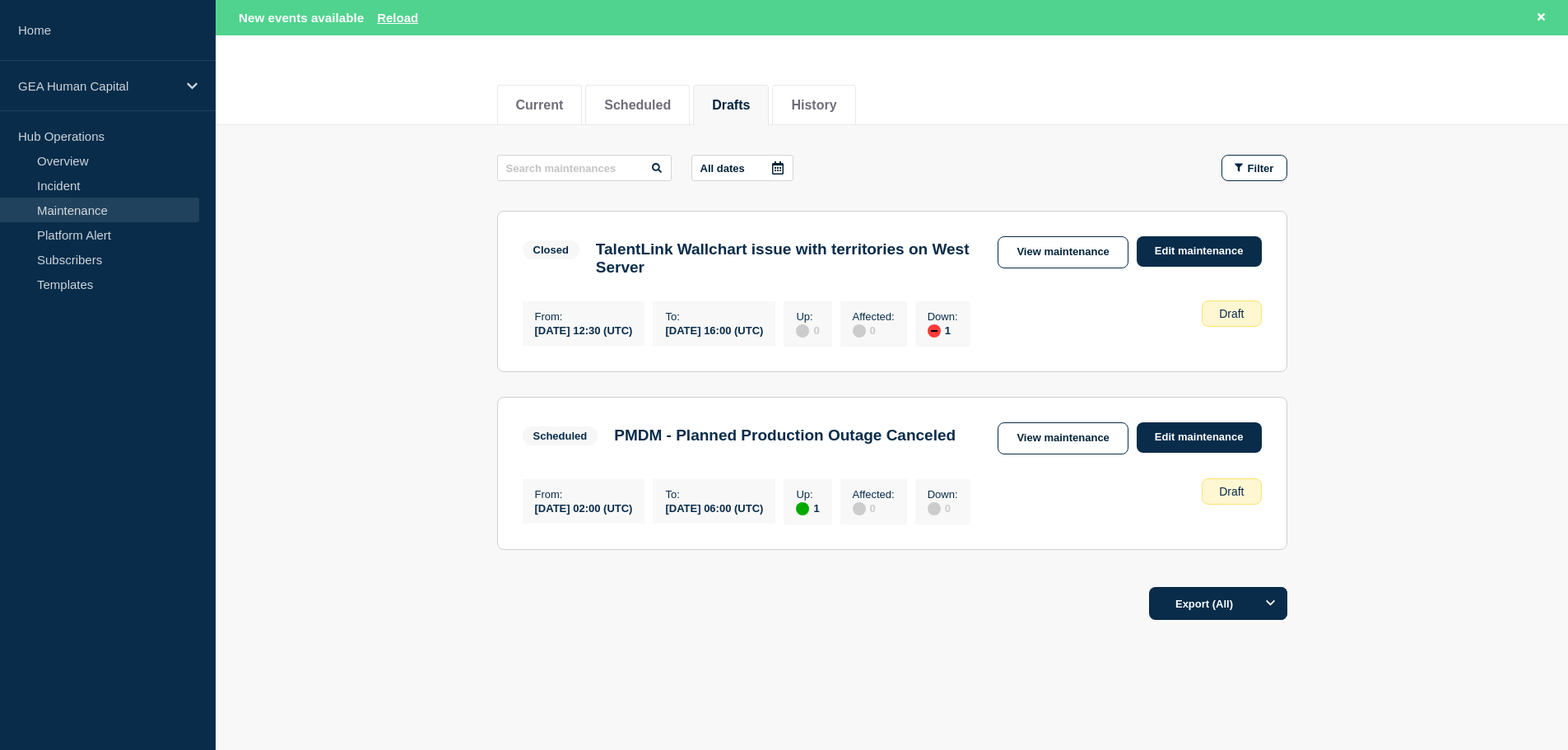
click at [1084, 444] on link "View maintenance" at bounding box center [1063, 437] width 130 height 32
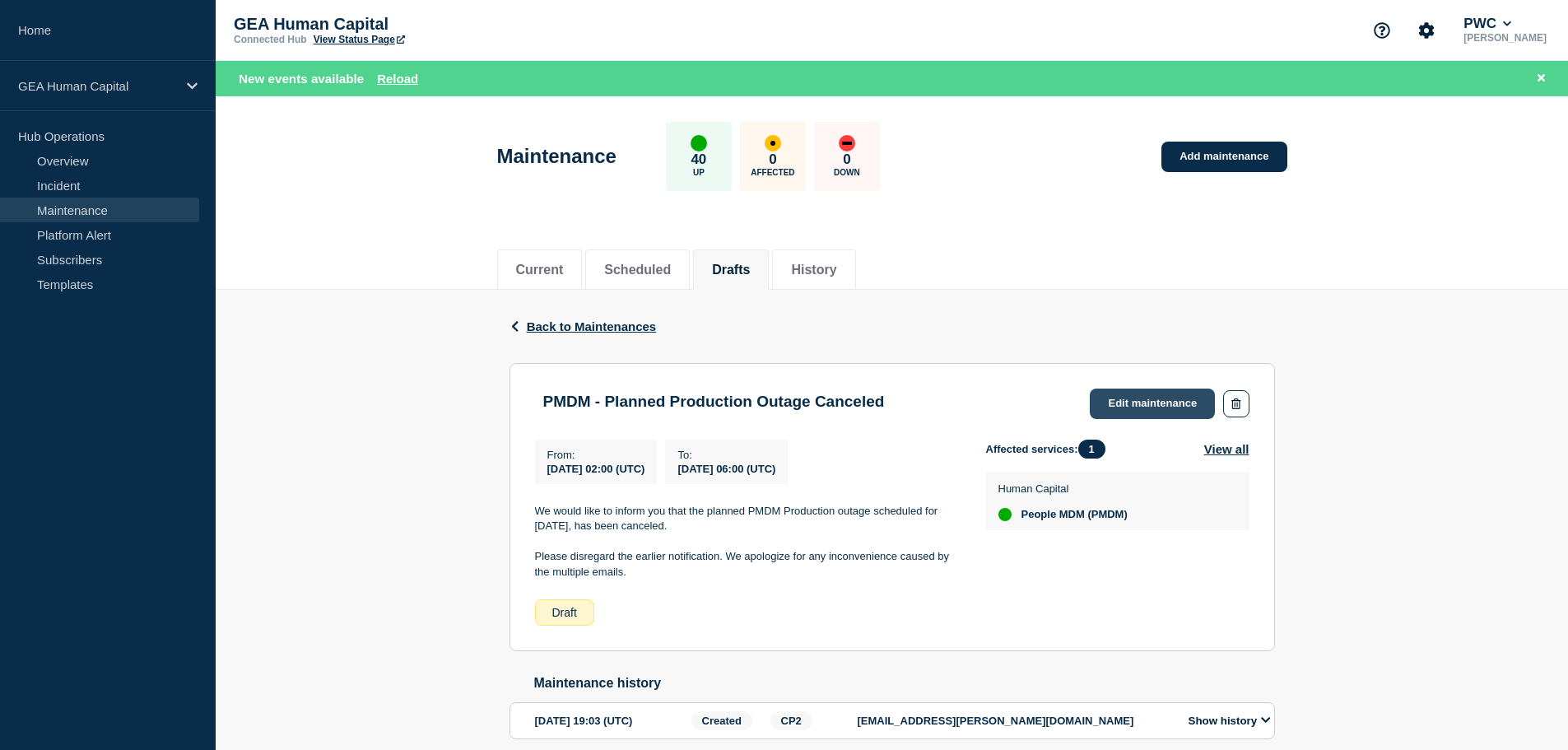
click at [1145, 401] on link "Edit maintenance" at bounding box center [1152, 404] width 125 height 31
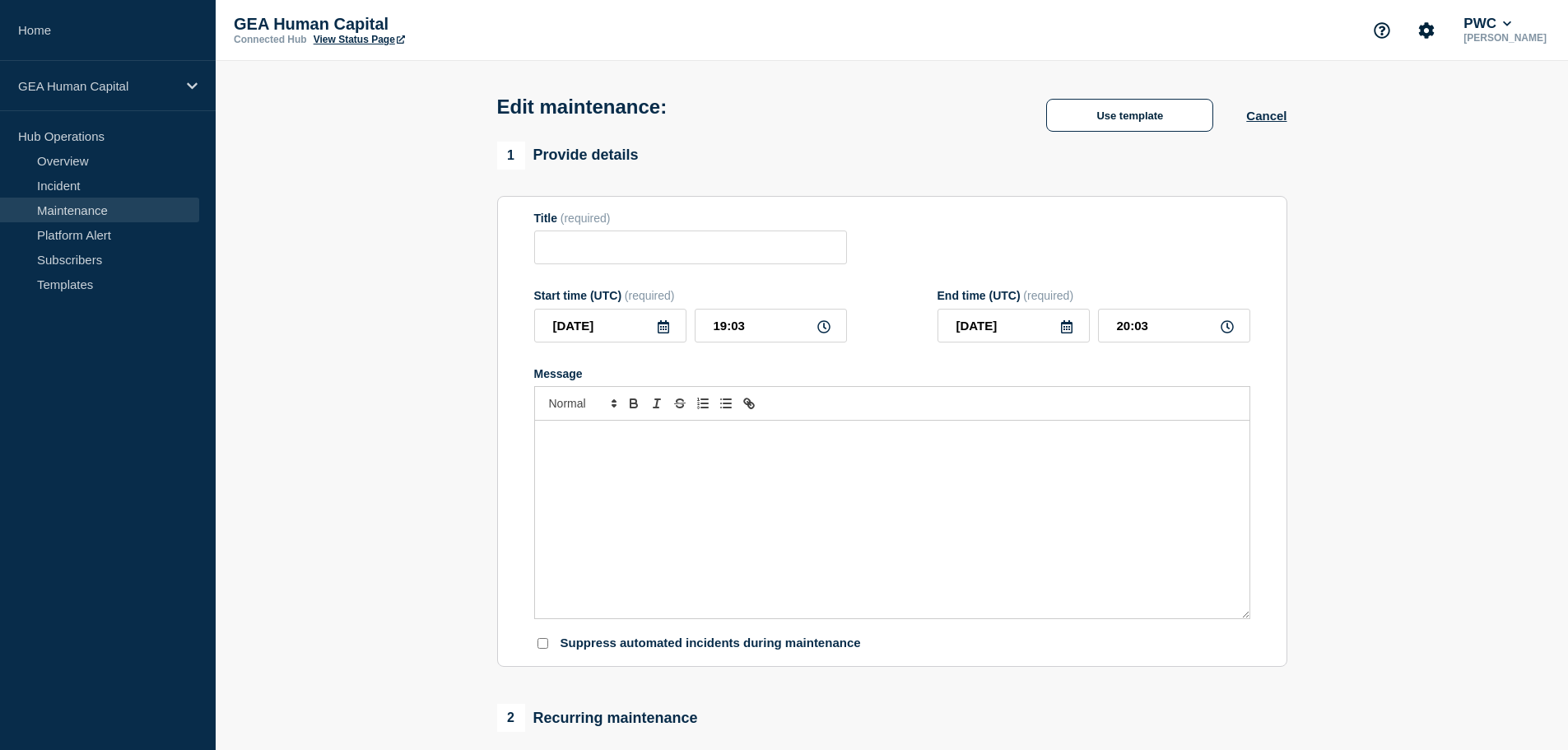
type input "PMDM - Planned Production Outage Canceled"
type input "2025-10-04"
type input "02:00"
type input "2025-10-04"
type input "06:00"
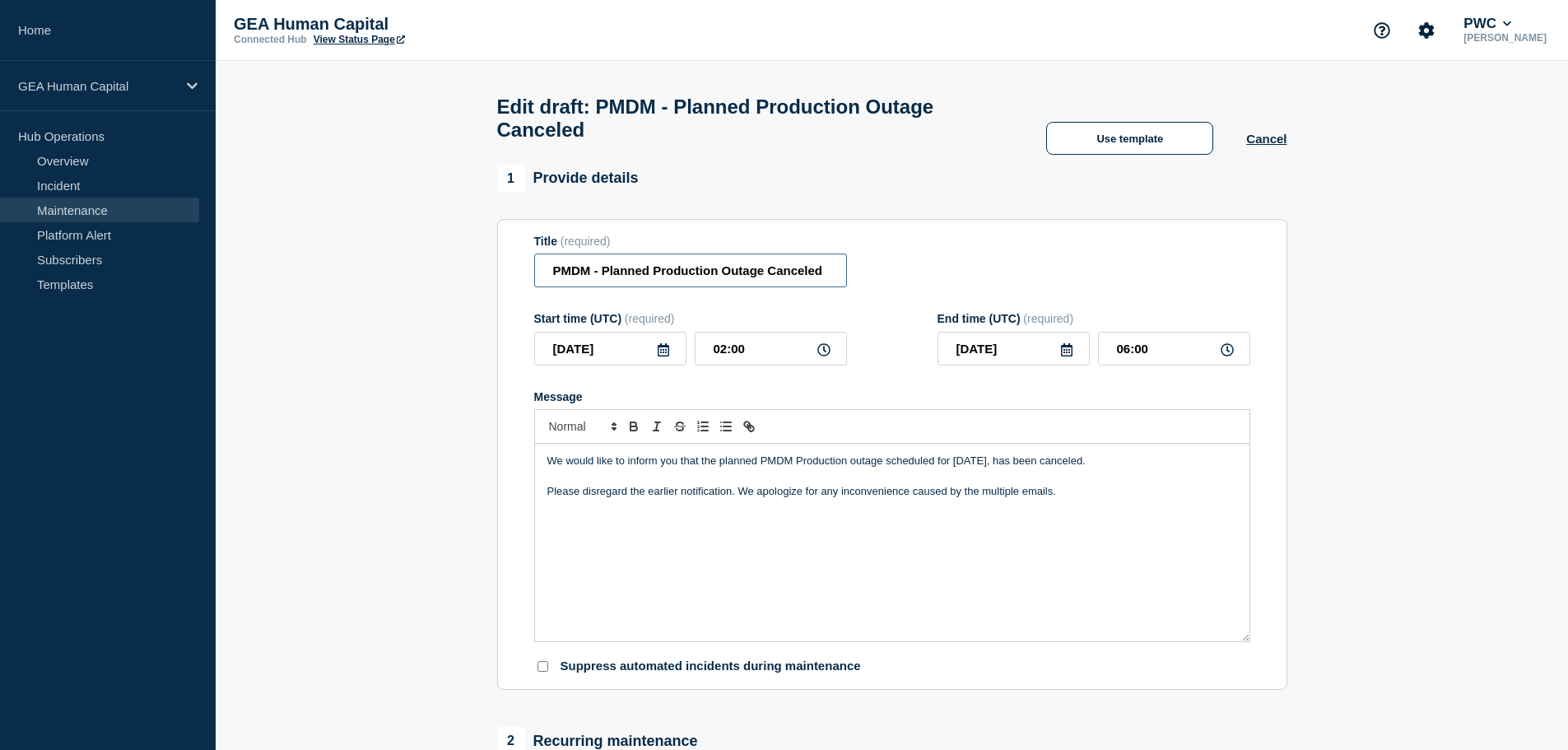
click at [599, 280] on input "PMDM - Planned Production Outage Canceled" at bounding box center [690, 270] width 313 height 33
type input "PMDM Planned Production Outage Canceled"
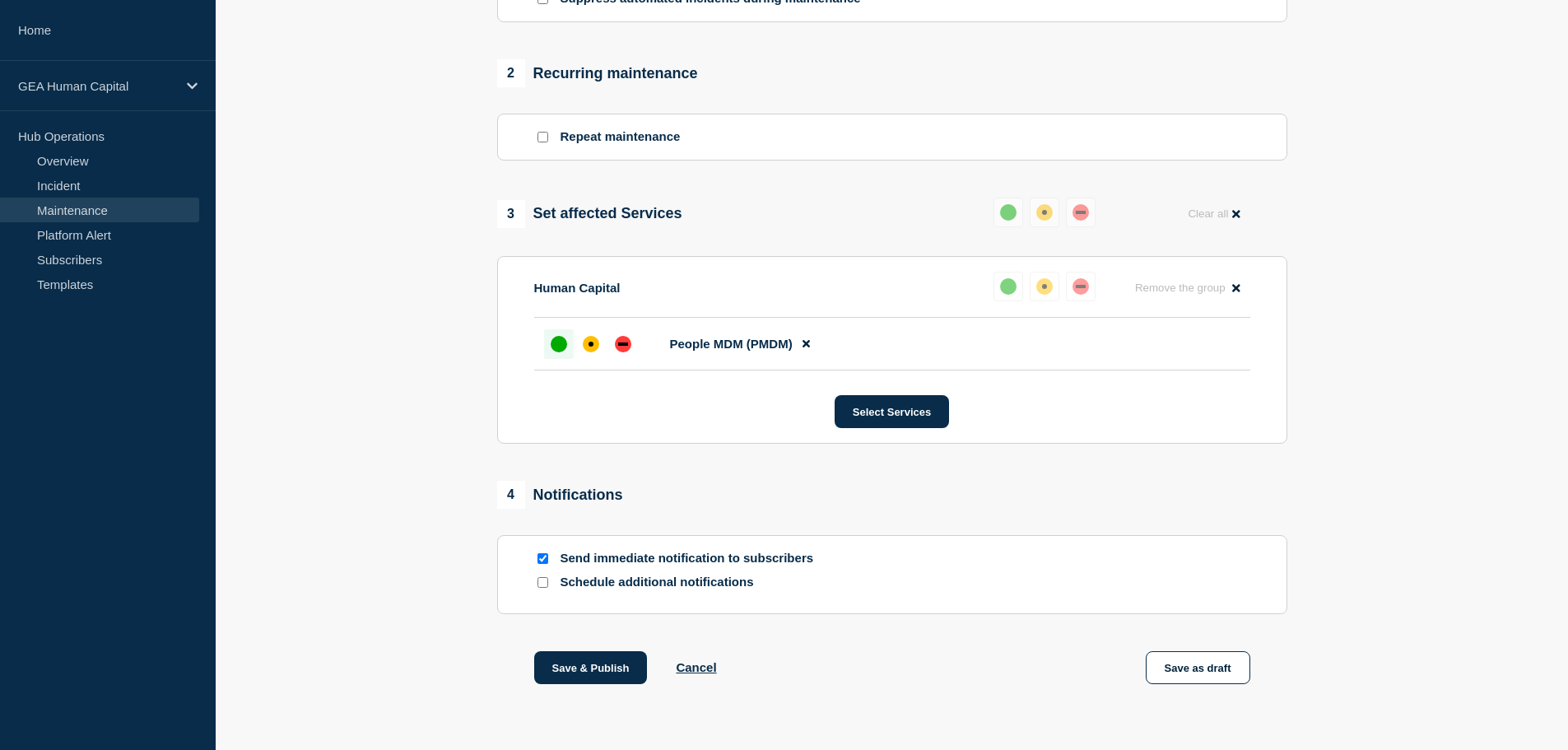
scroll to position [710, 0]
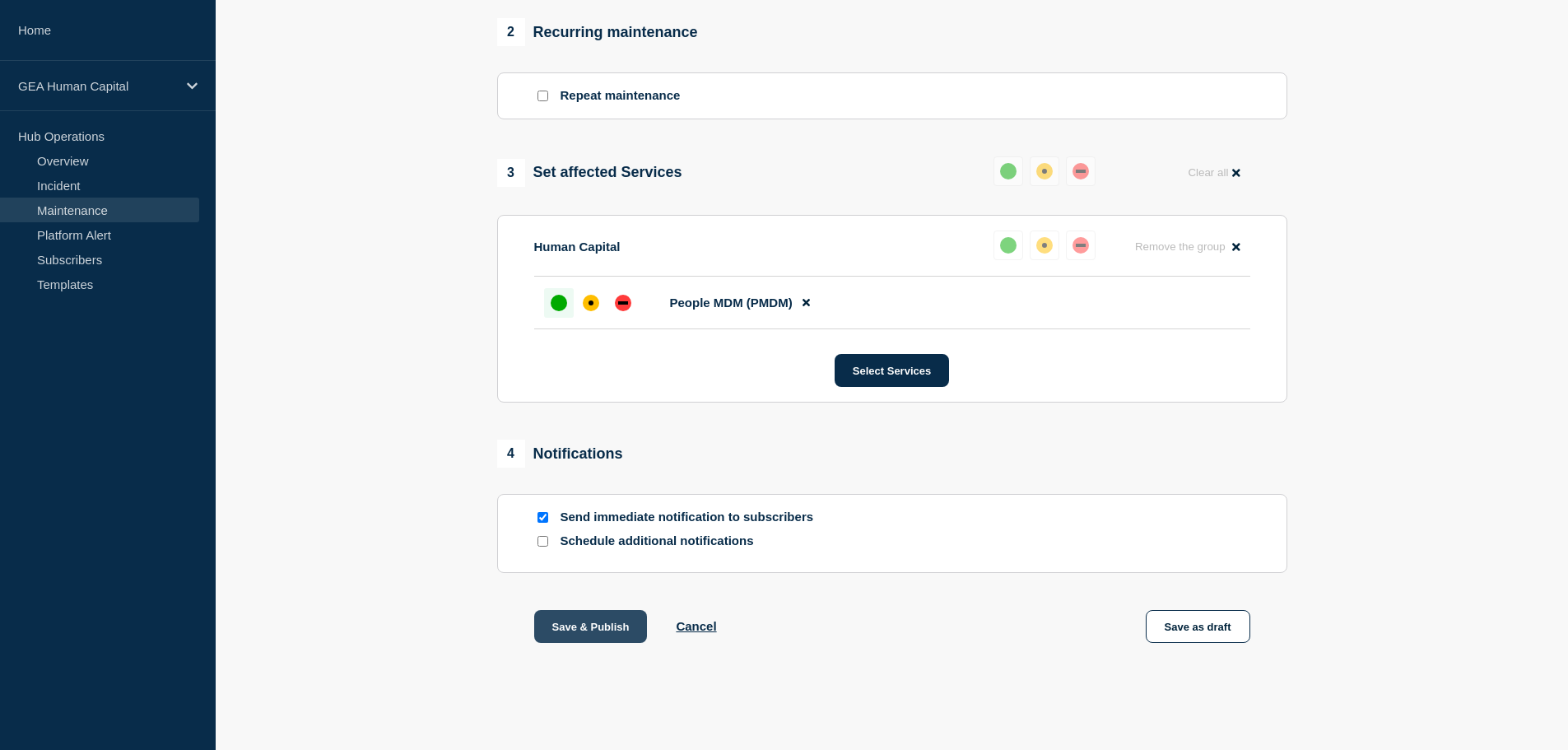
click at [573, 619] on button "Save & Publish" at bounding box center [591, 626] width 113 height 33
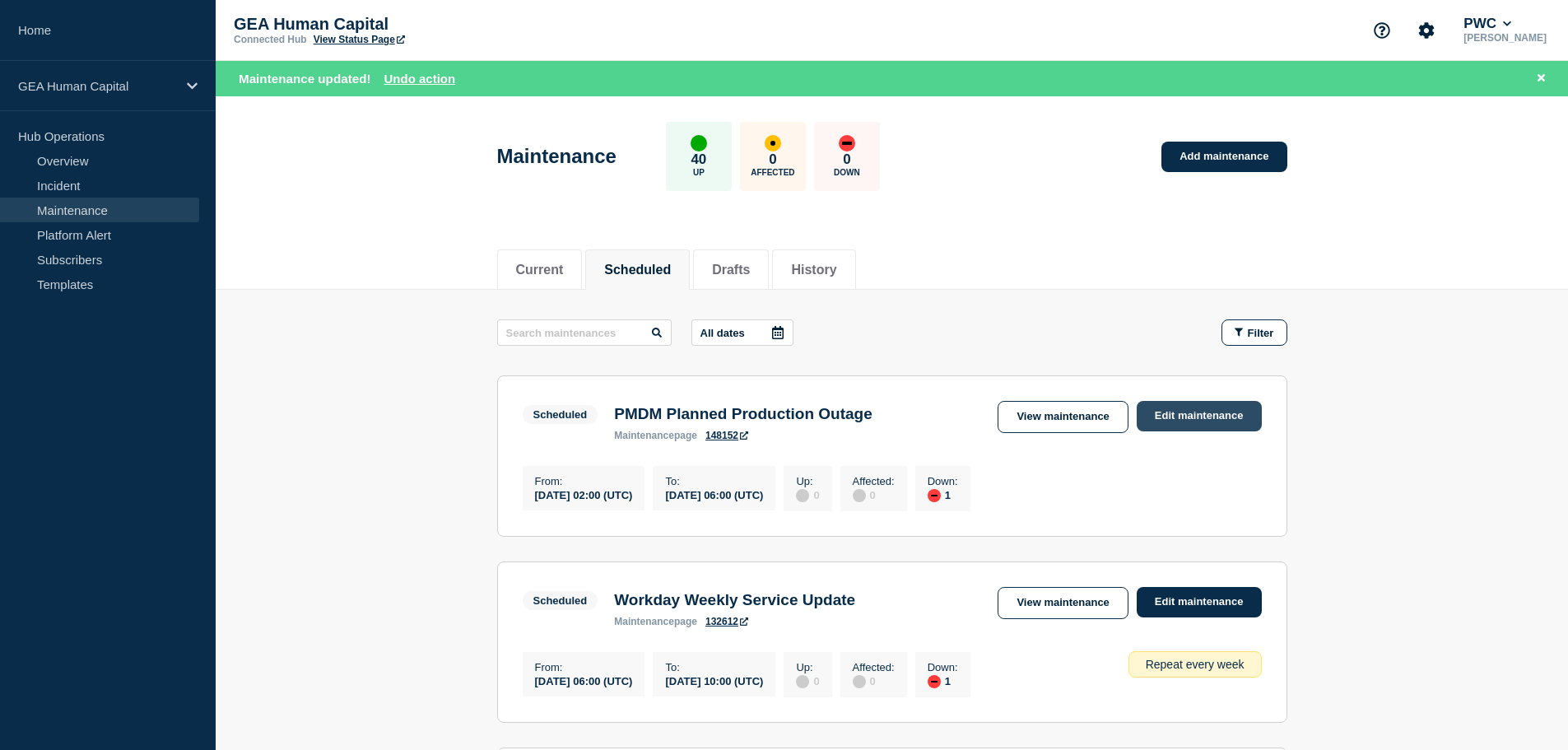
click at [1191, 415] on link "Edit maintenance" at bounding box center [1199, 417] width 125 height 31
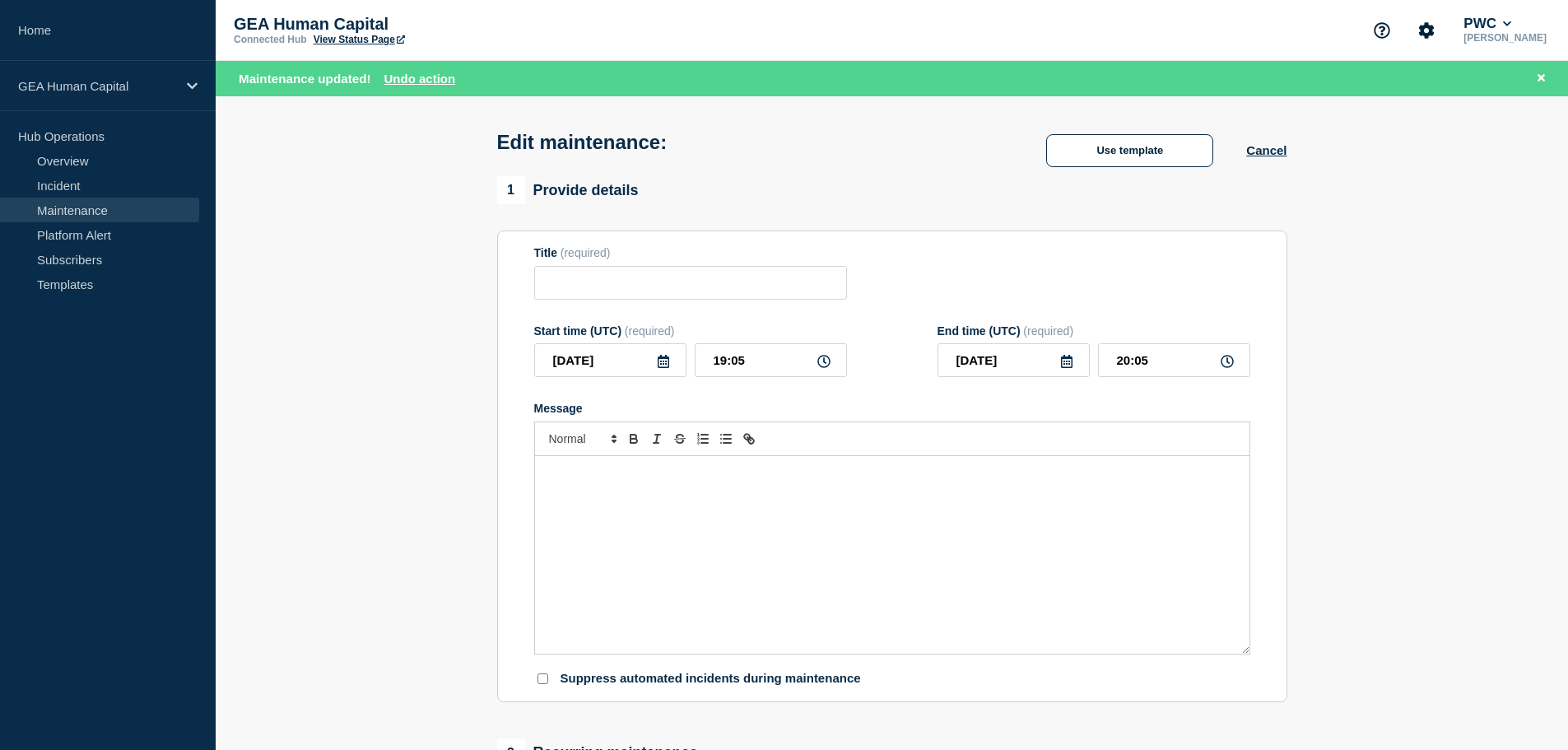
type input "PMDM Planned Production Outage"
type input "2025-10-04"
type input "02:00"
type input "2025-10-04"
type input "06:00"
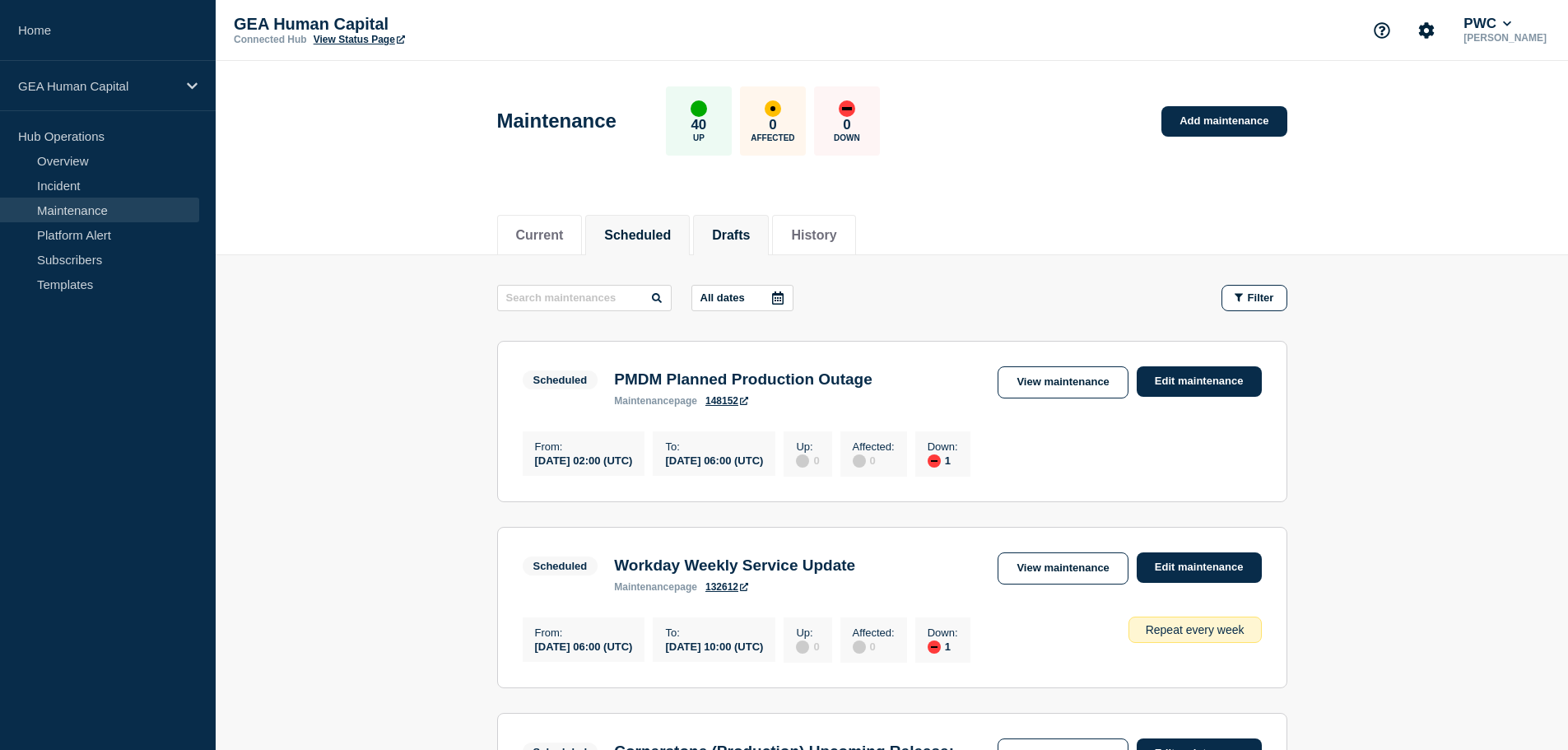
click at [750, 242] on button "Drafts" at bounding box center [730, 235] width 38 height 15
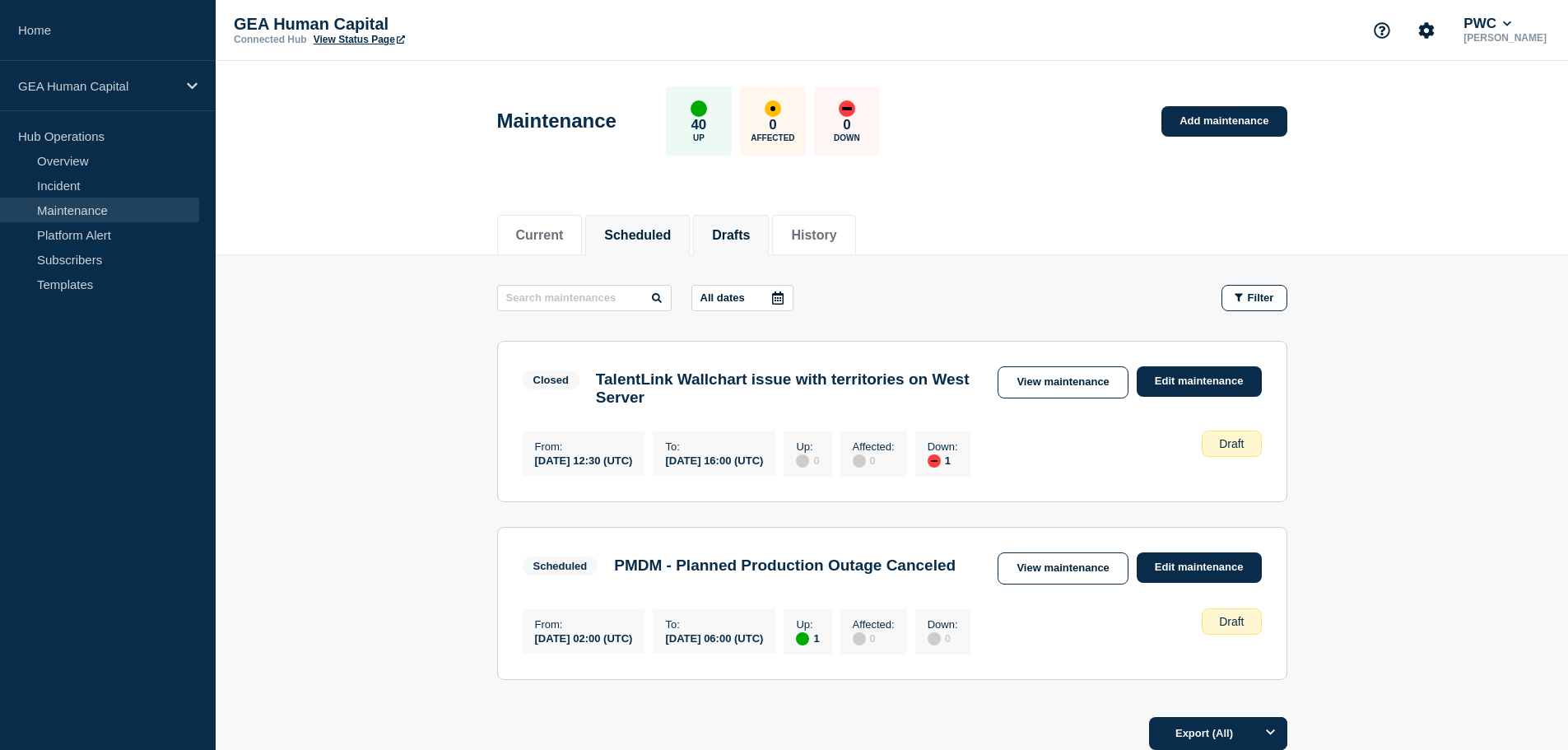
click at [658, 232] on button "Scheduled" at bounding box center [638, 235] width 67 height 15
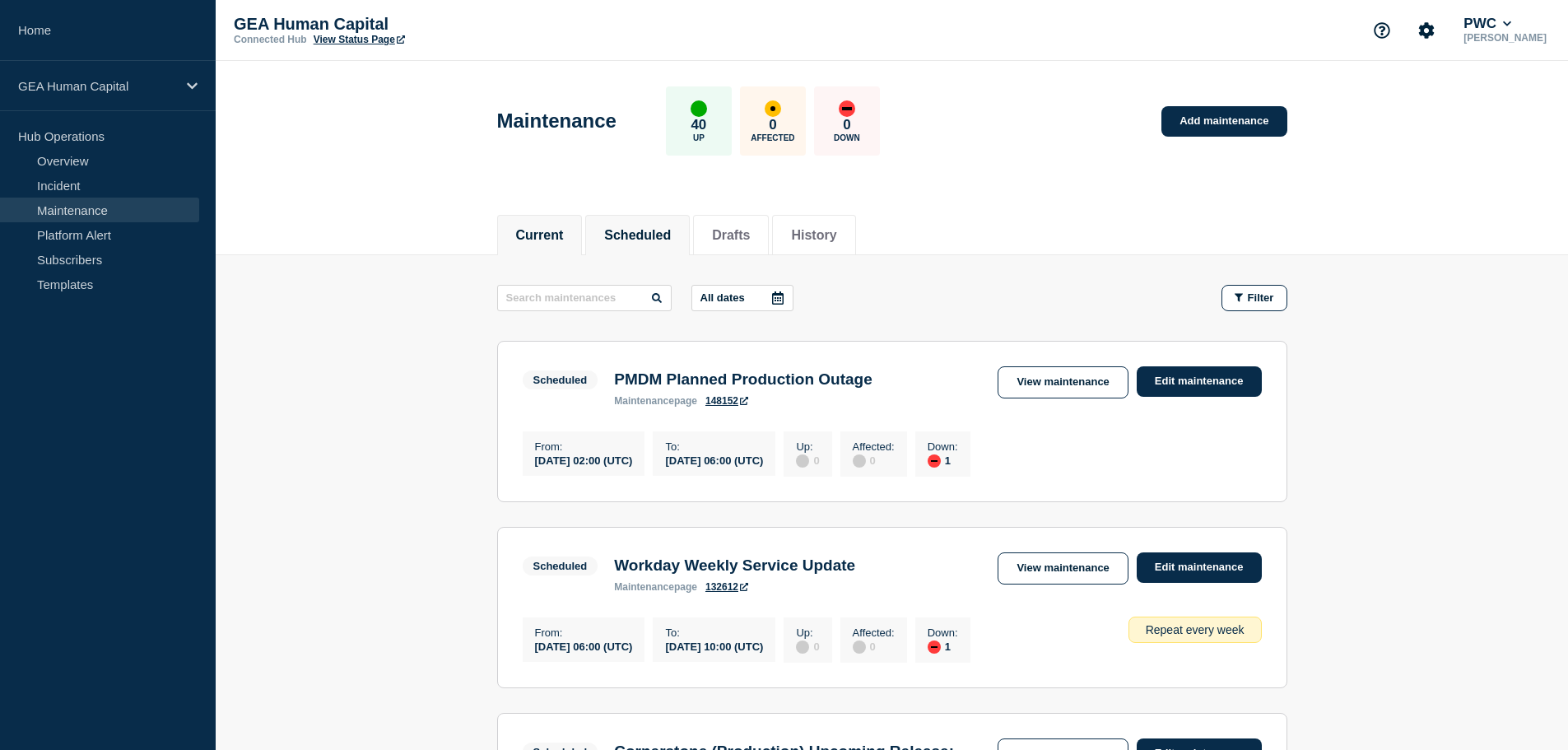
click at [563, 249] on li "Current" at bounding box center [540, 235] width 86 height 40
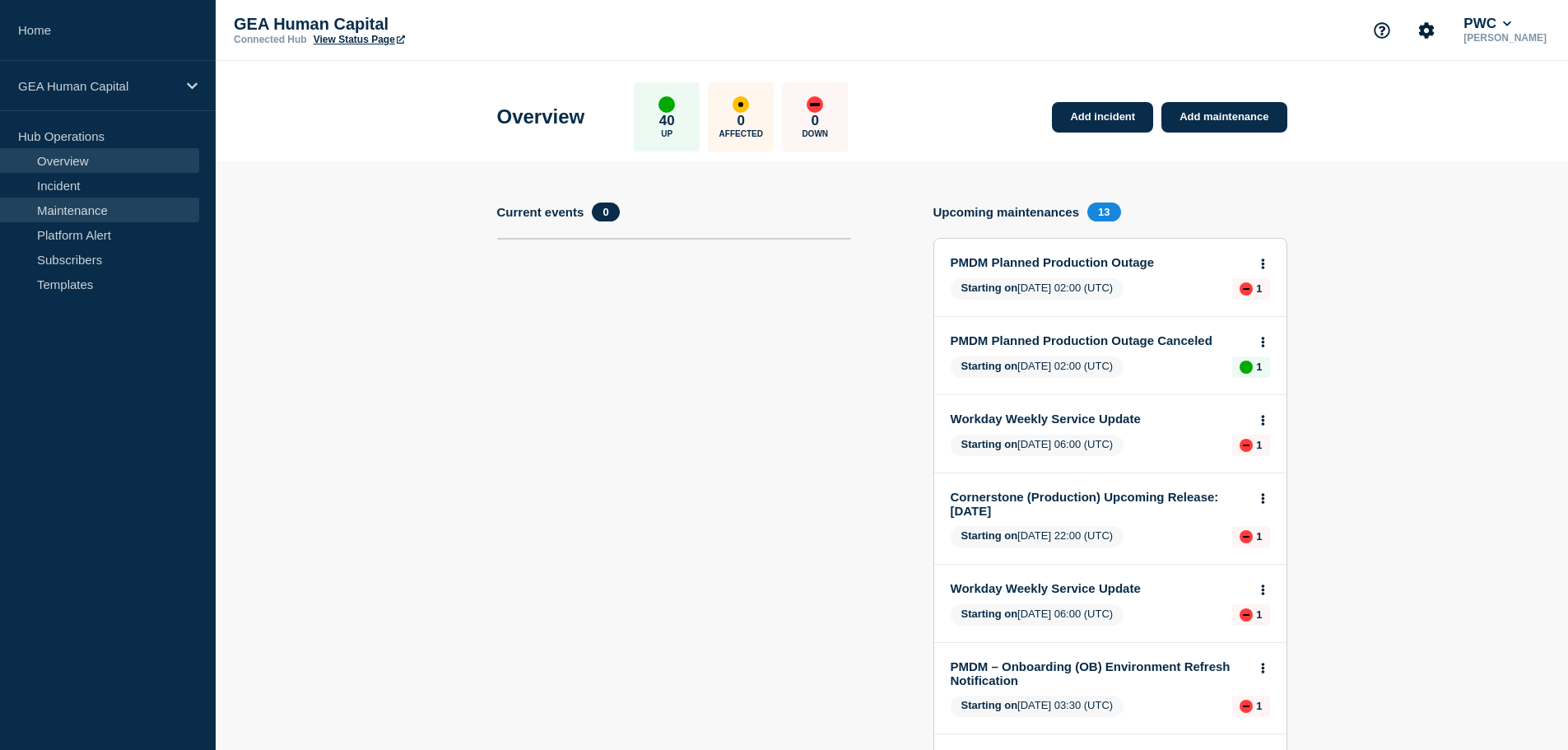
click at [60, 211] on link "Maintenance" at bounding box center [99, 209] width 199 height 25
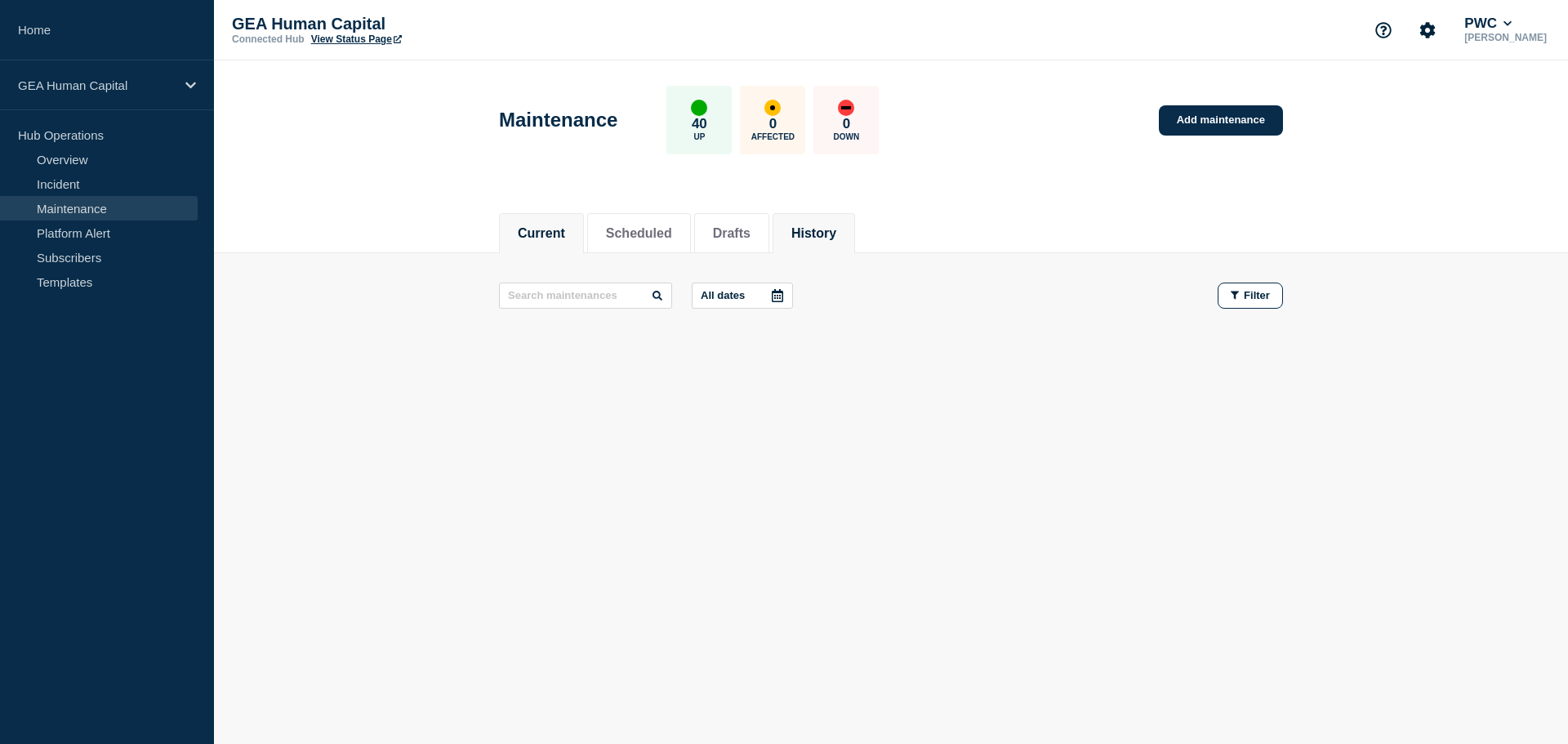
click at [824, 234] on button "History" at bounding box center [813, 233] width 45 height 14
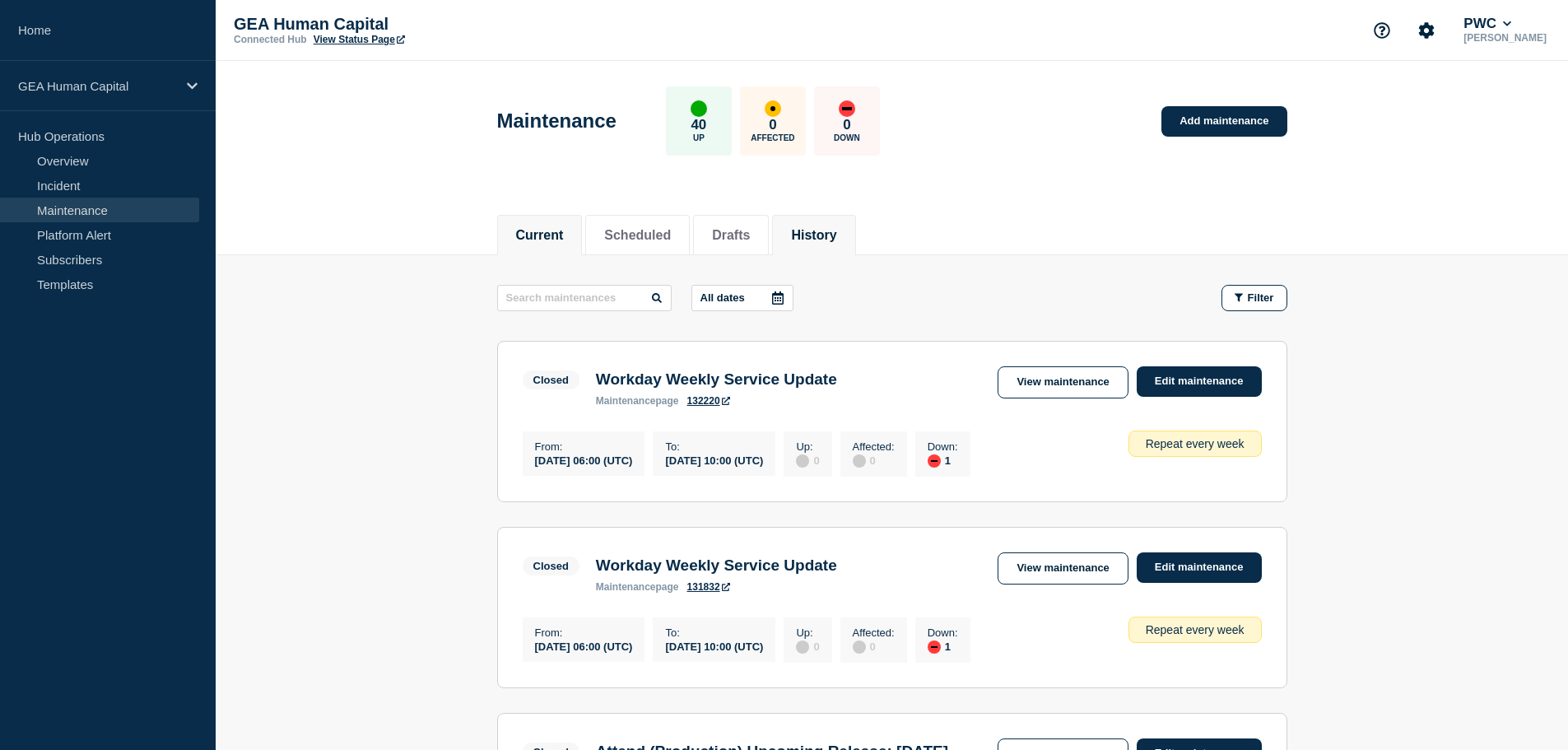
click at [540, 242] on button "Current" at bounding box center [540, 235] width 48 height 15
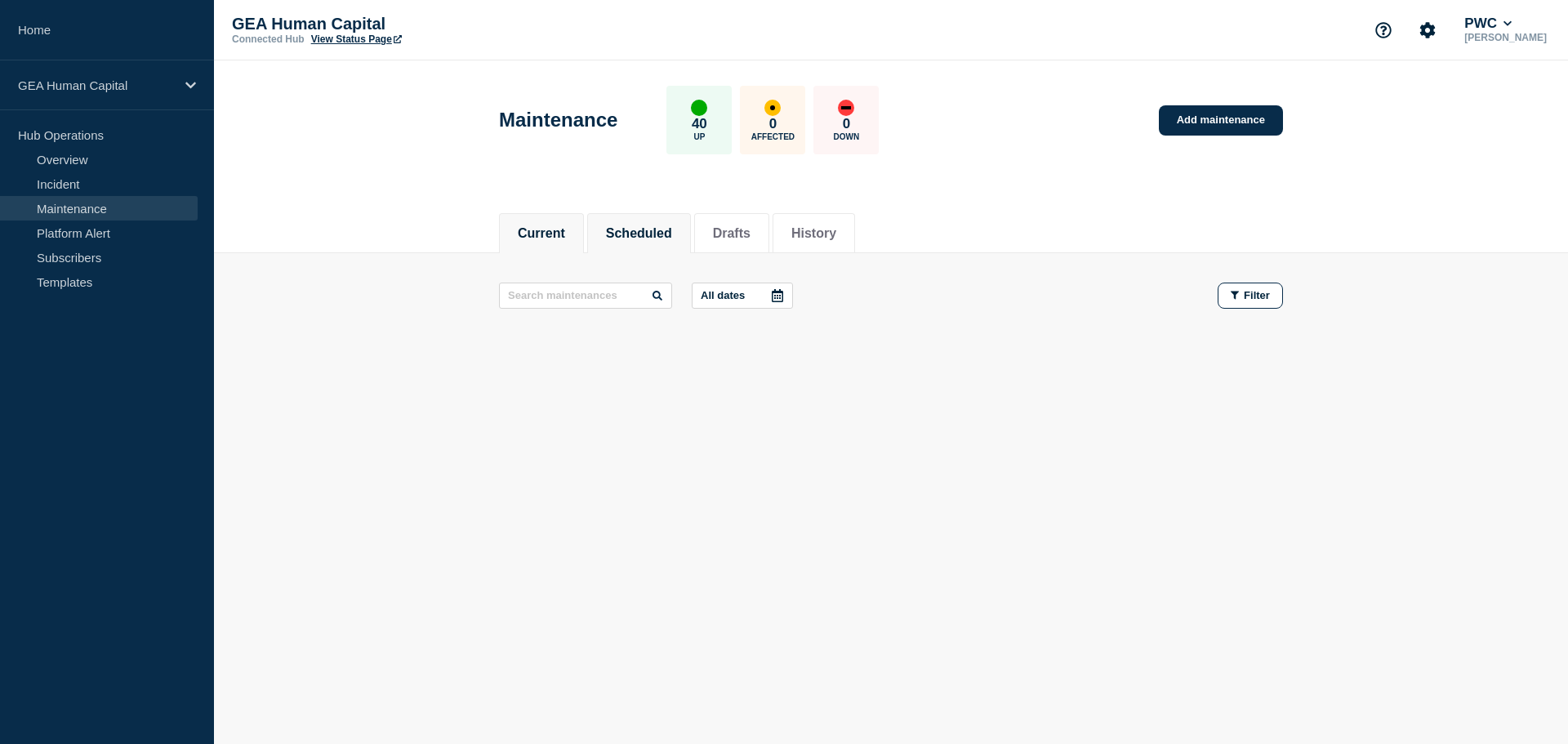
click at [635, 230] on button "Scheduled" at bounding box center [639, 233] width 66 height 14
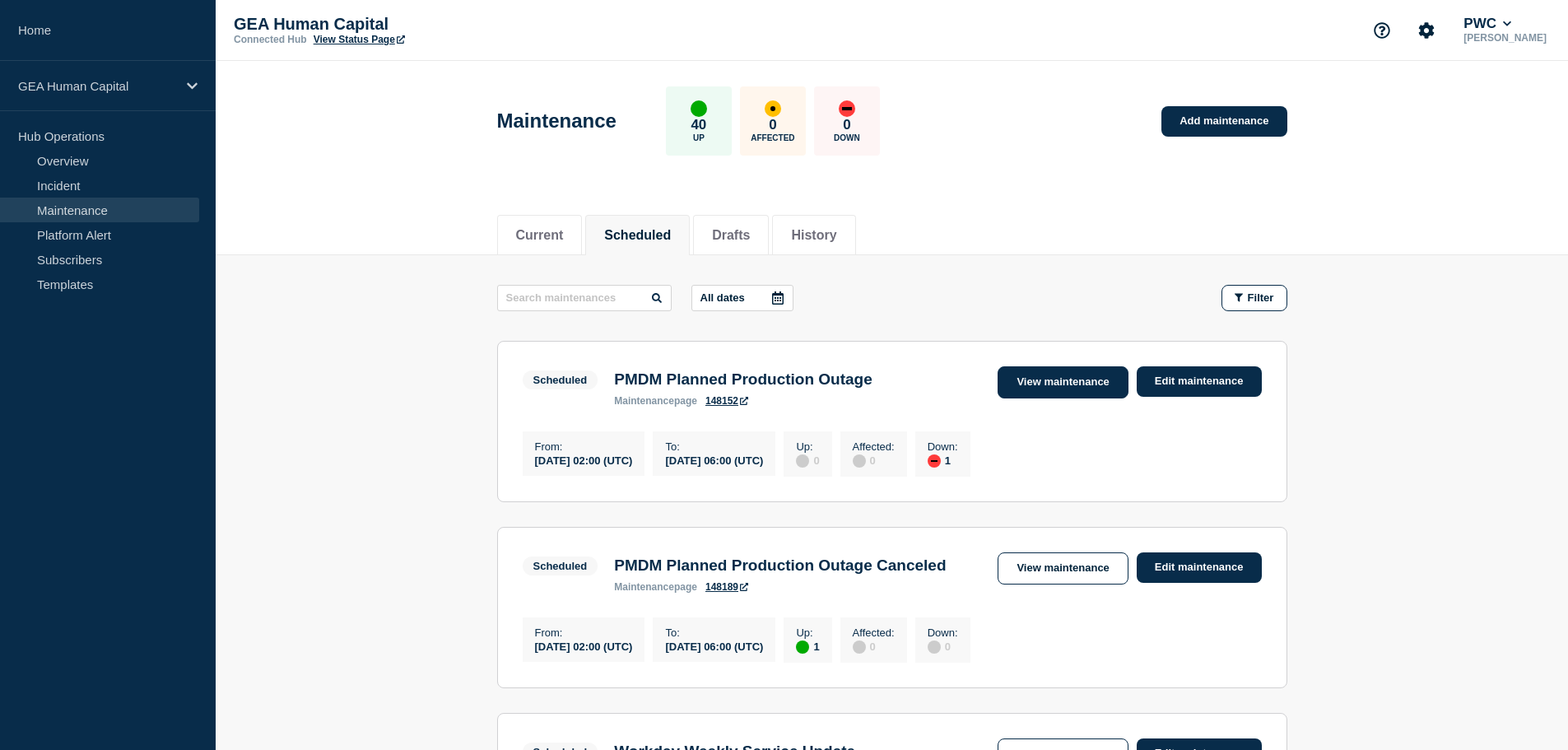
click at [1026, 383] on link "View maintenance" at bounding box center [1063, 381] width 130 height 32
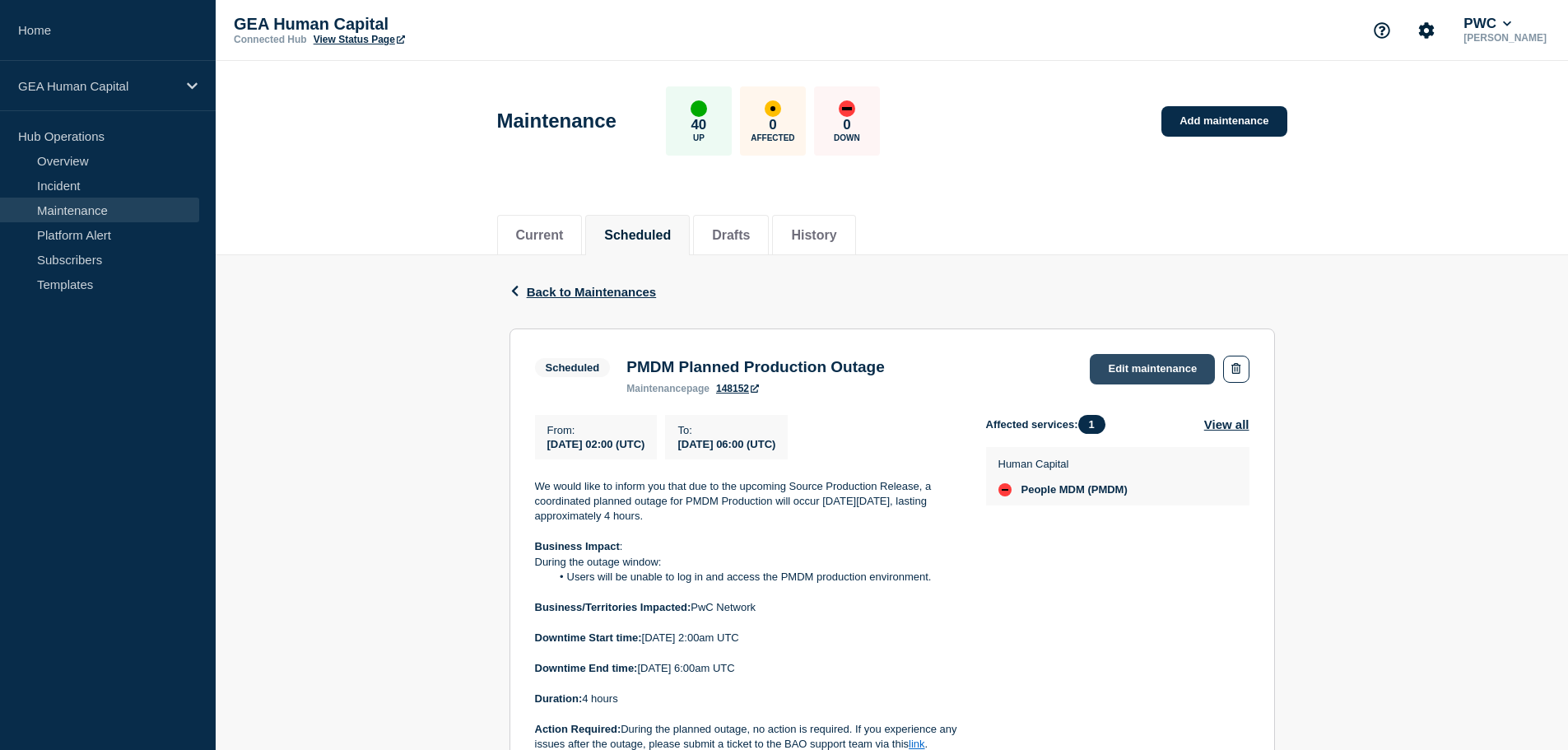
click at [1136, 376] on link "Edit maintenance" at bounding box center [1152, 369] width 125 height 31
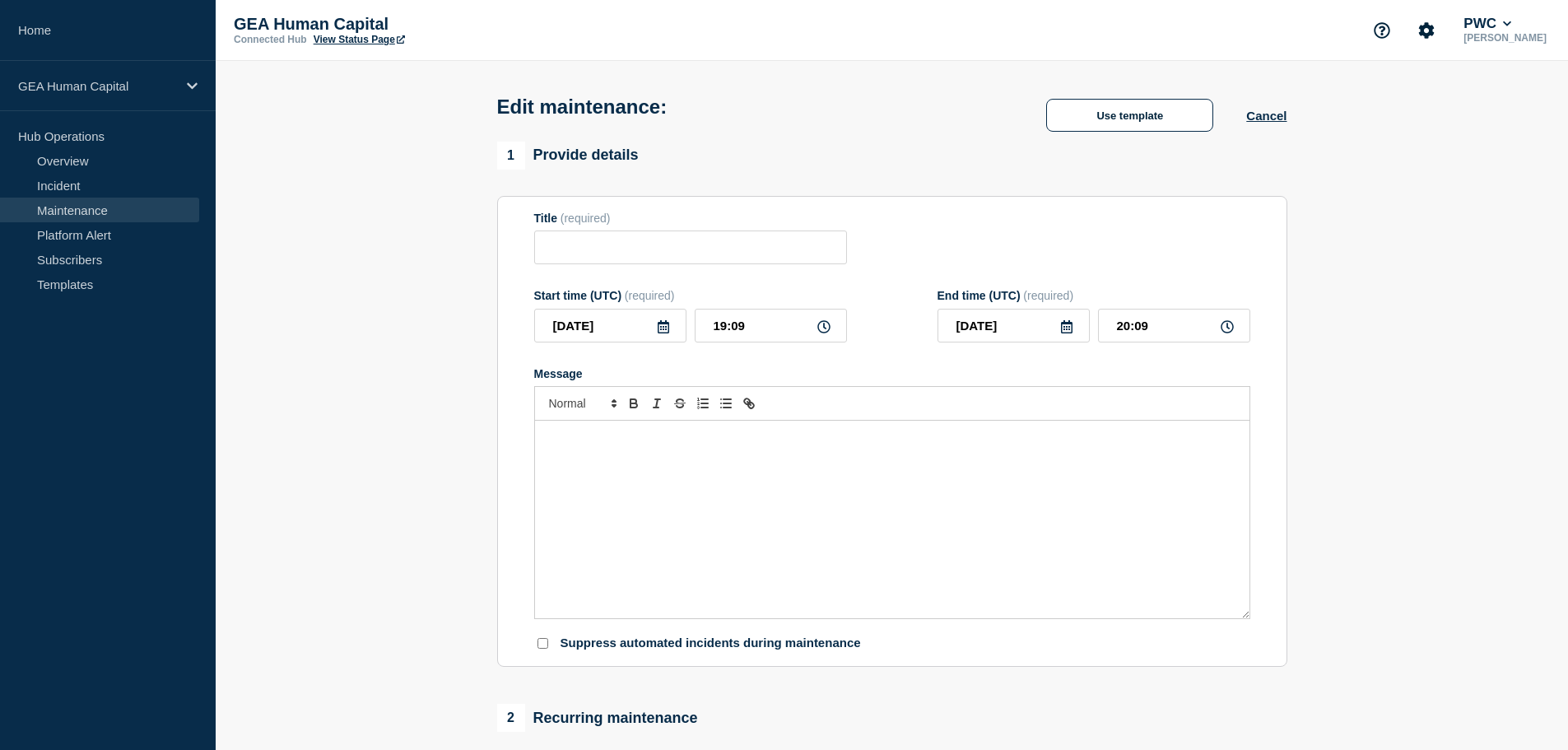
type input "PMDM Planned Production Outage"
type input "2025-10-04"
type input "02:00"
type input "2025-10-04"
type input "06:00"
